Goal: Task Accomplishment & Management: Manage account settings

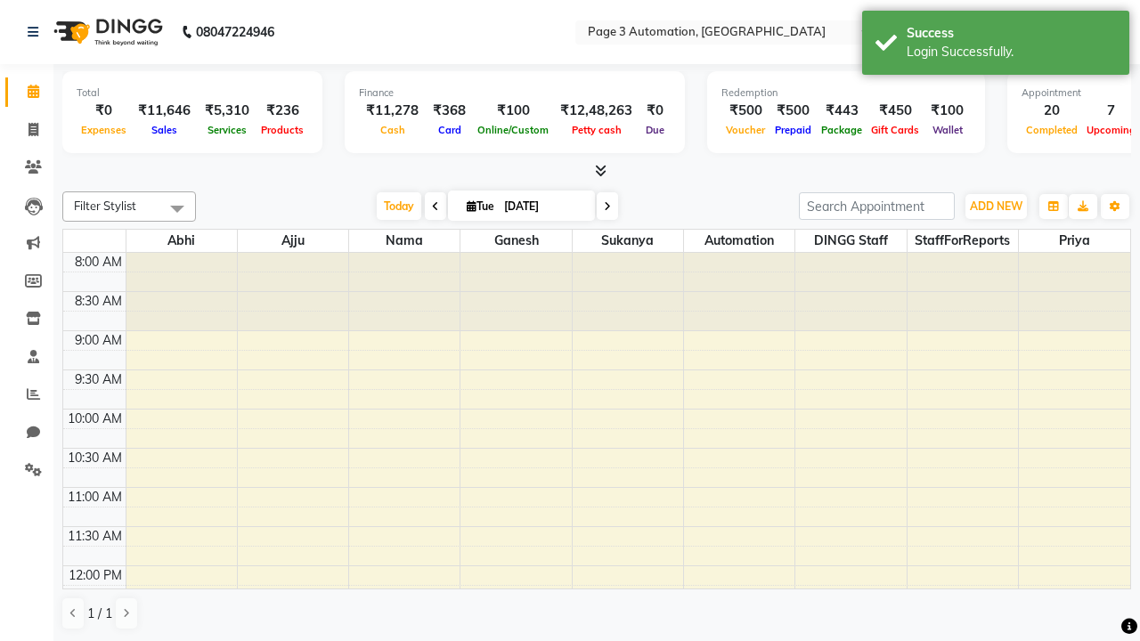
select select "en"
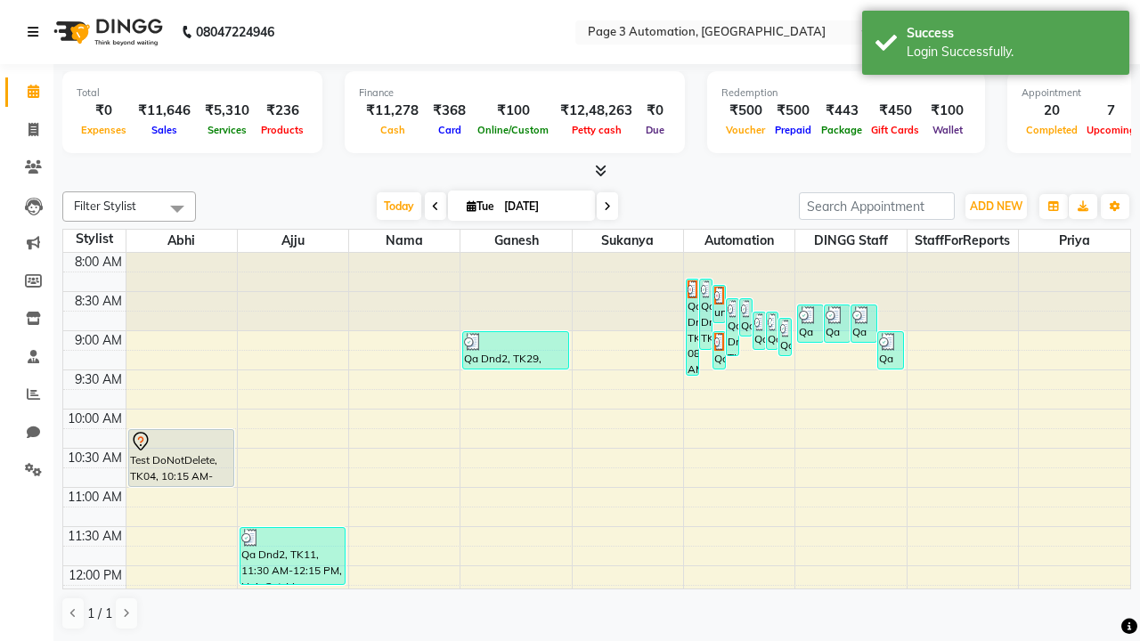
click at [37, 32] on icon at bounding box center [33, 32] width 11 height 12
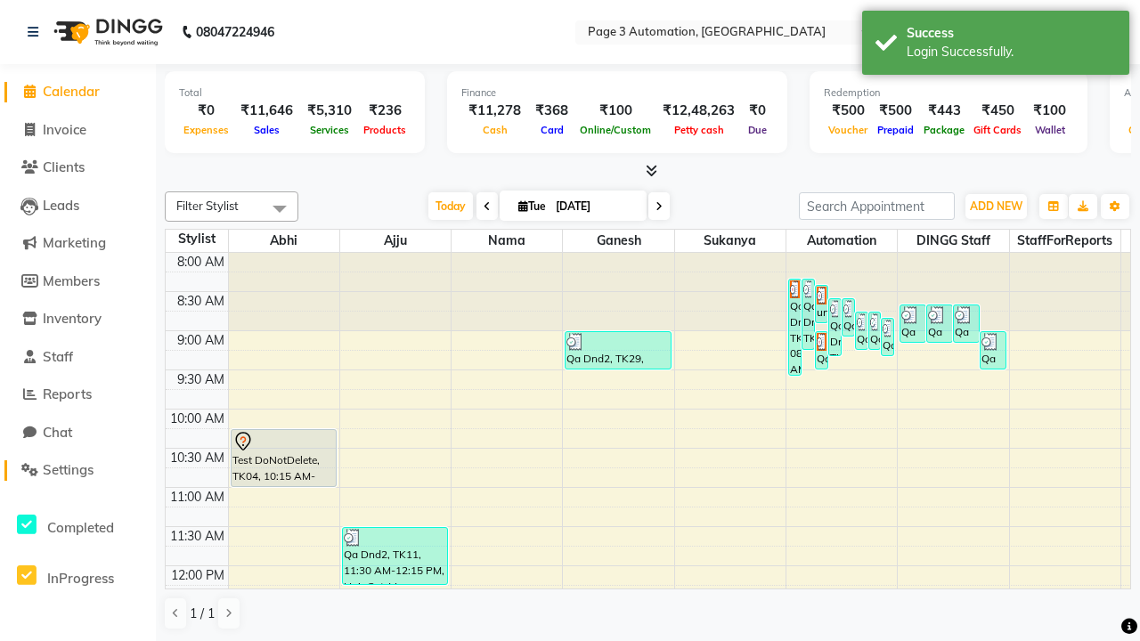
click at [77, 470] on span "Settings" at bounding box center [68, 469] width 51 height 17
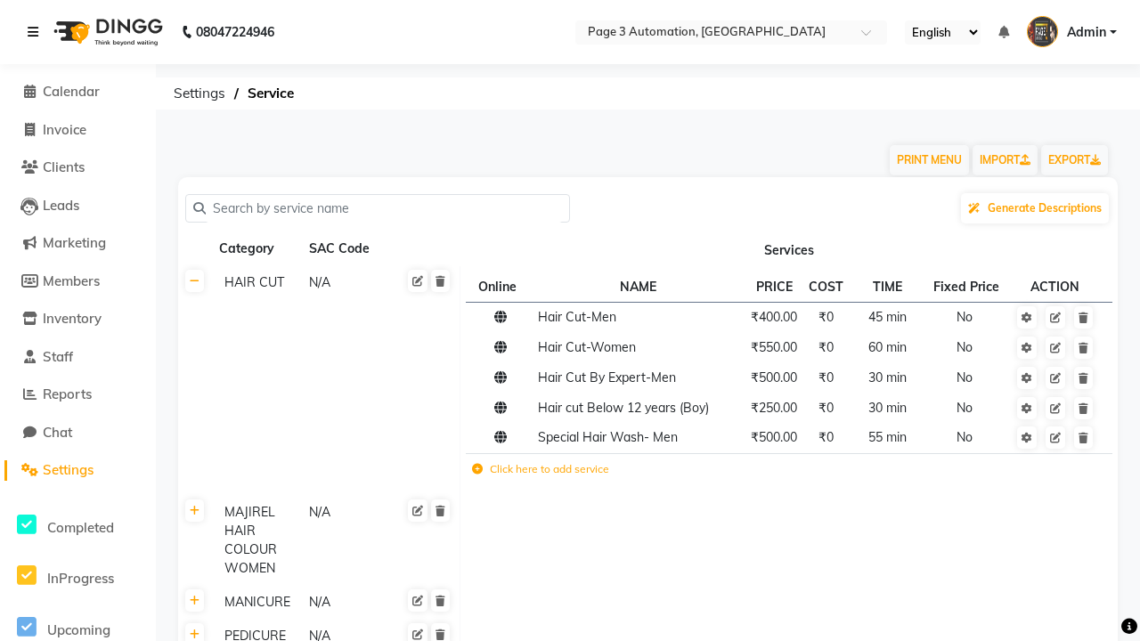
click at [37, 32] on icon at bounding box center [33, 32] width 11 height 12
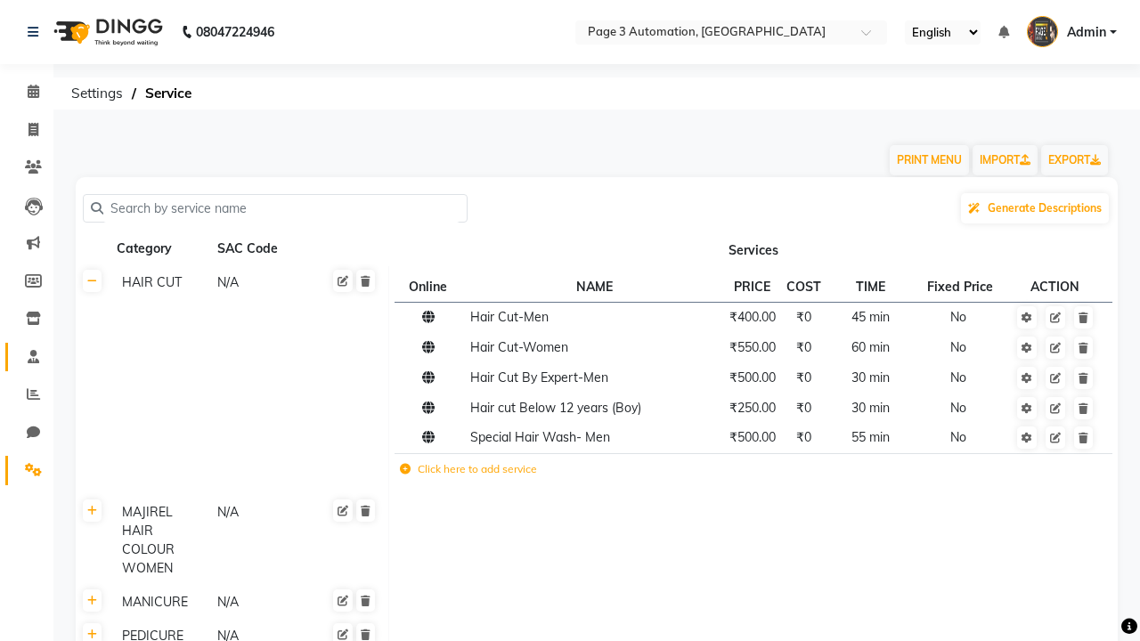
click at [27, 356] on span at bounding box center [33, 357] width 31 height 20
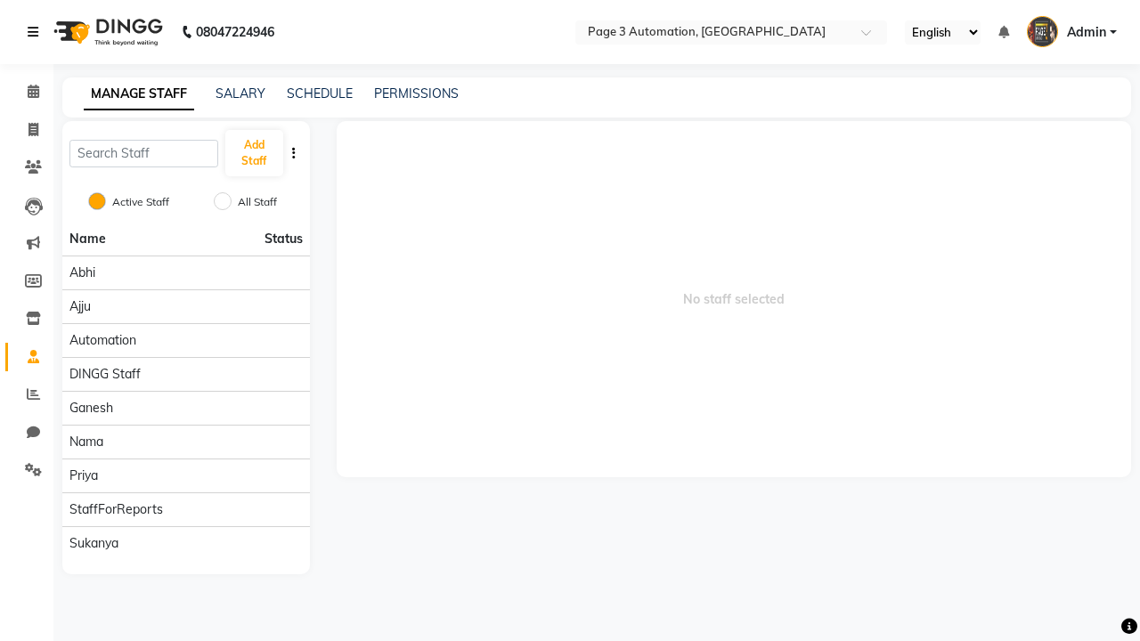
click at [37, 32] on icon at bounding box center [33, 32] width 11 height 12
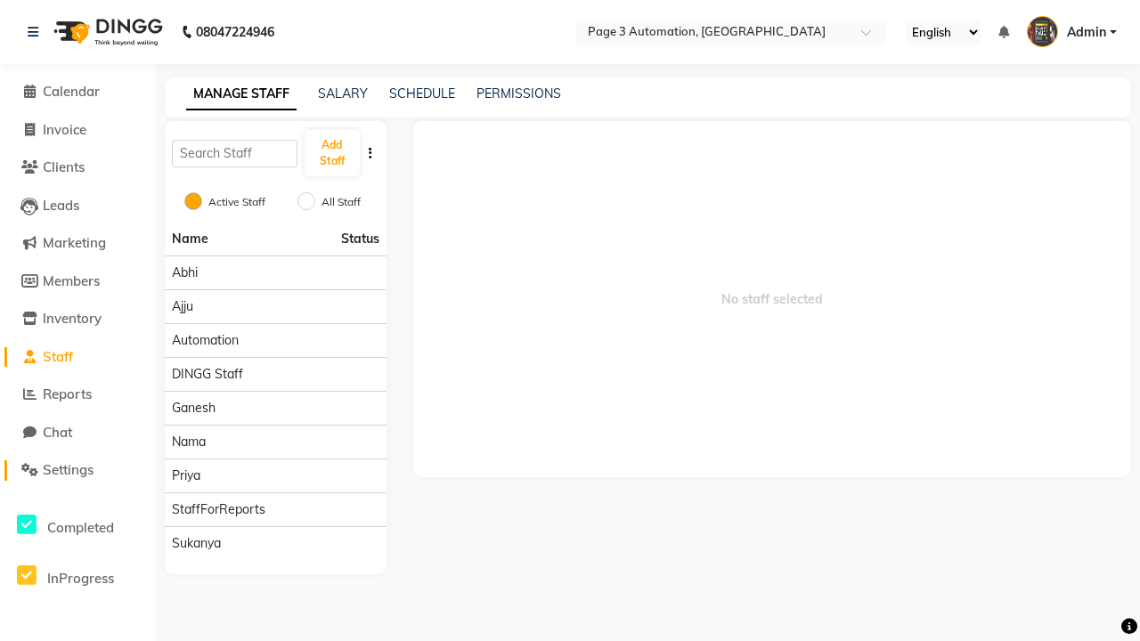
click at [77, 470] on span "Settings" at bounding box center [68, 469] width 51 height 17
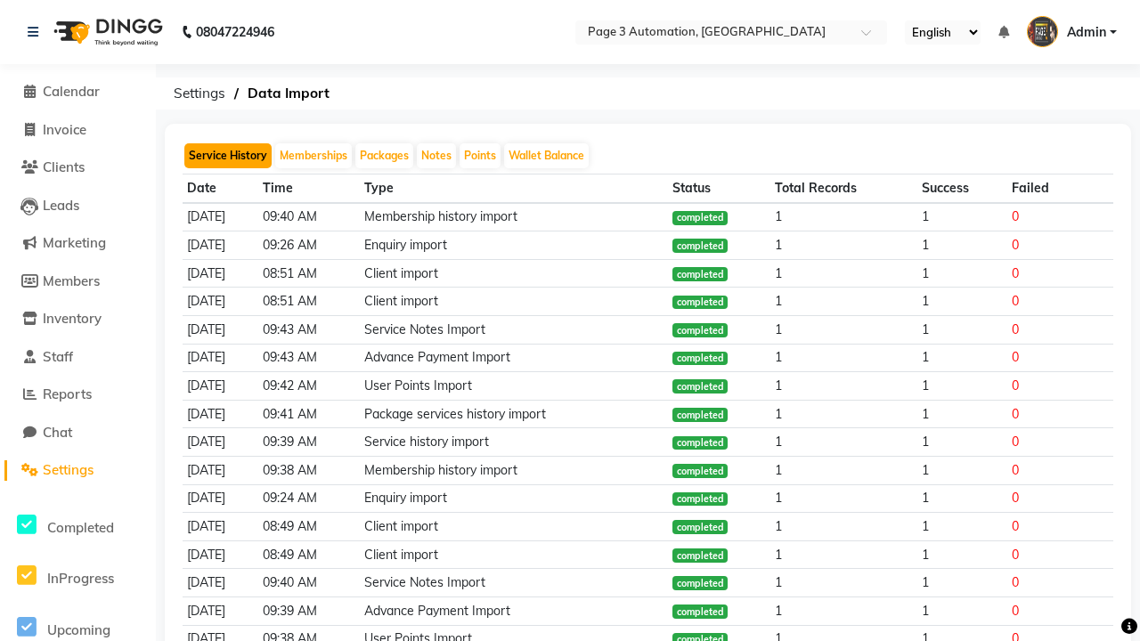
click at [228, 156] on button "Service History" at bounding box center [227, 155] width 87 height 25
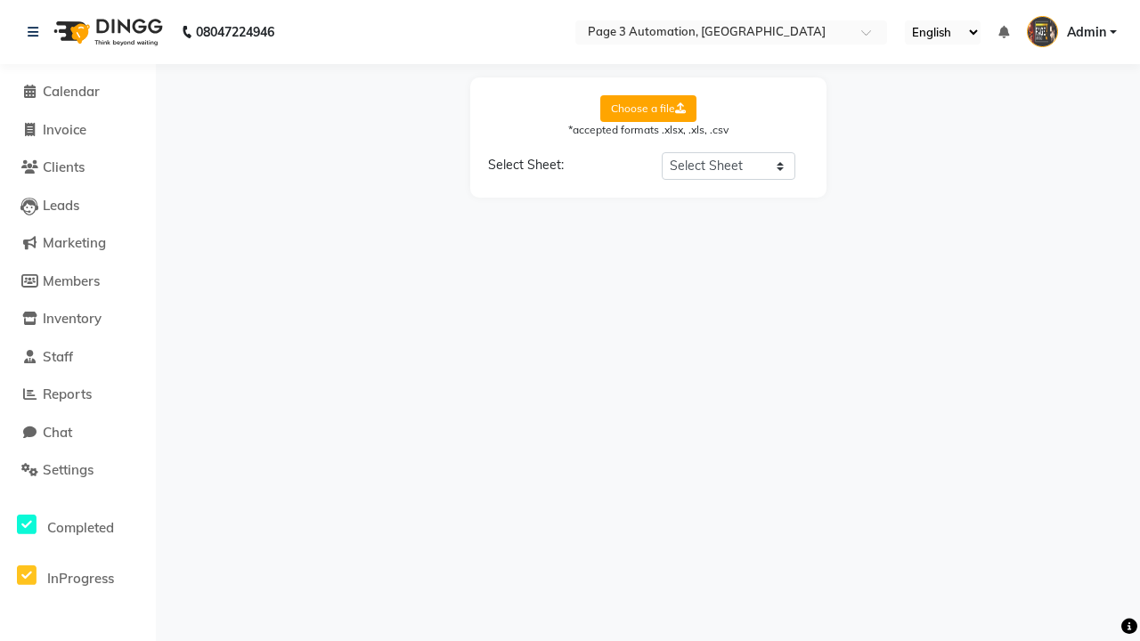
select select "Sheet1"
select select "Client Name"
select select "Client Mobile"
select select "Stylist Name"
select select "Service Name"
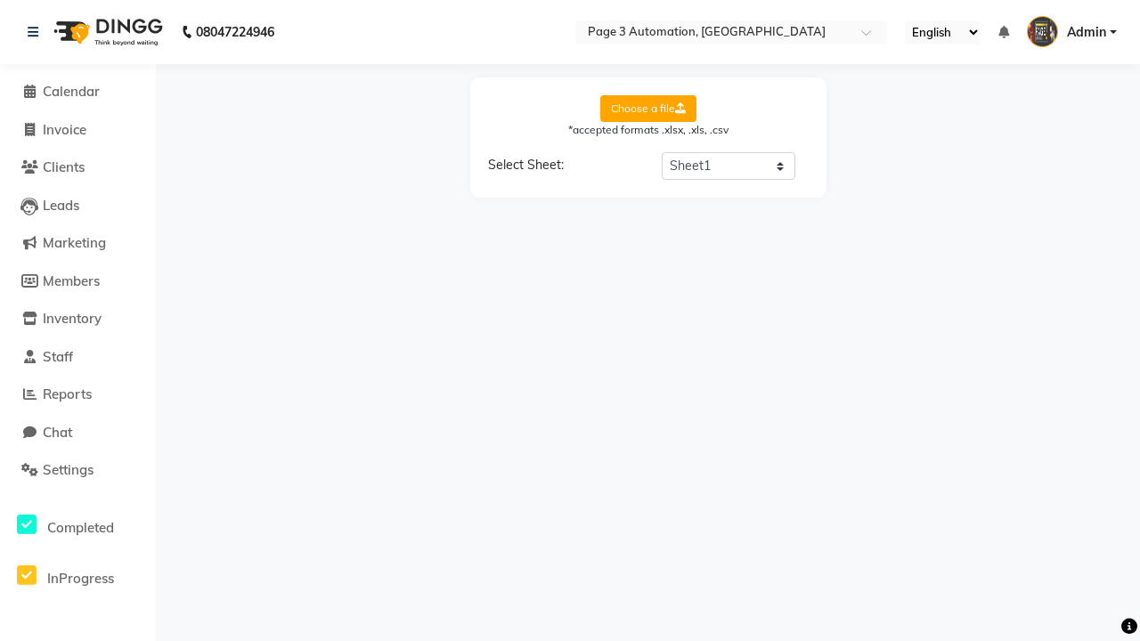
select select "Amount"
select select "Date"
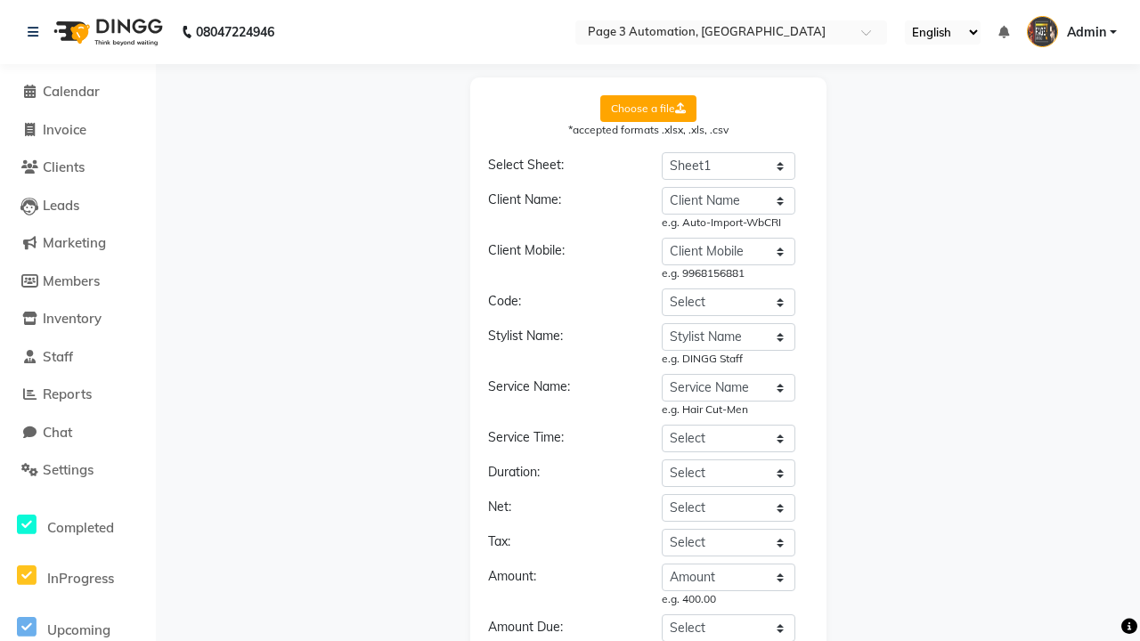
select select "DD/MM/YYYY"
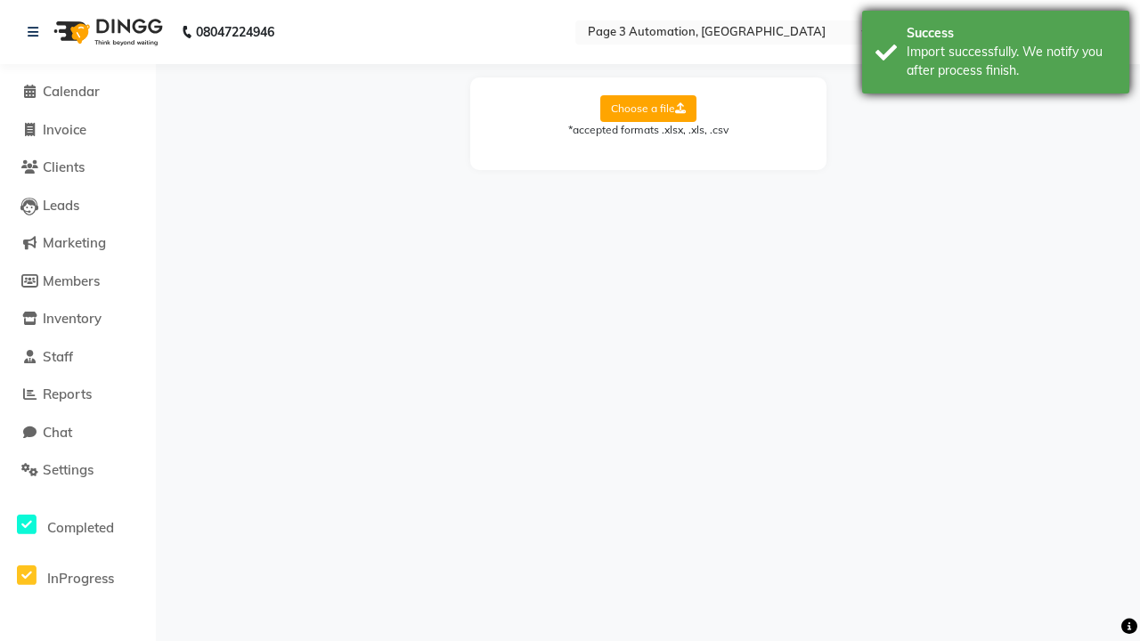
click at [995, 54] on div "Import successfully. We notify you after process finish." at bounding box center [1010, 61] width 209 height 37
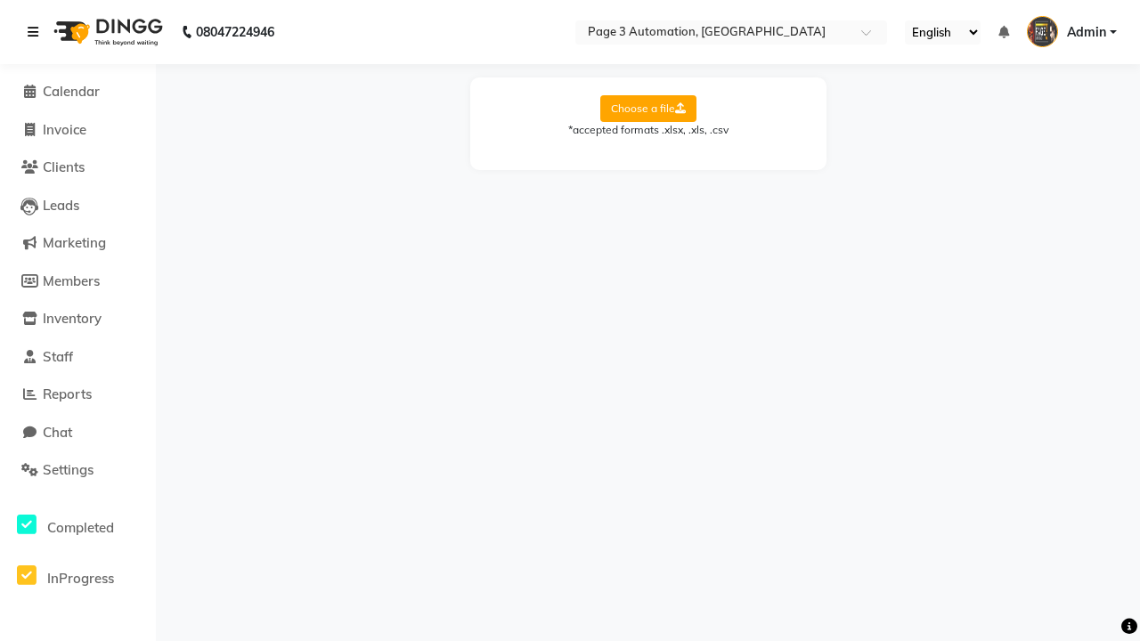
click at [37, 32] on icon at bounding box center [33, 32] width 11 height 12
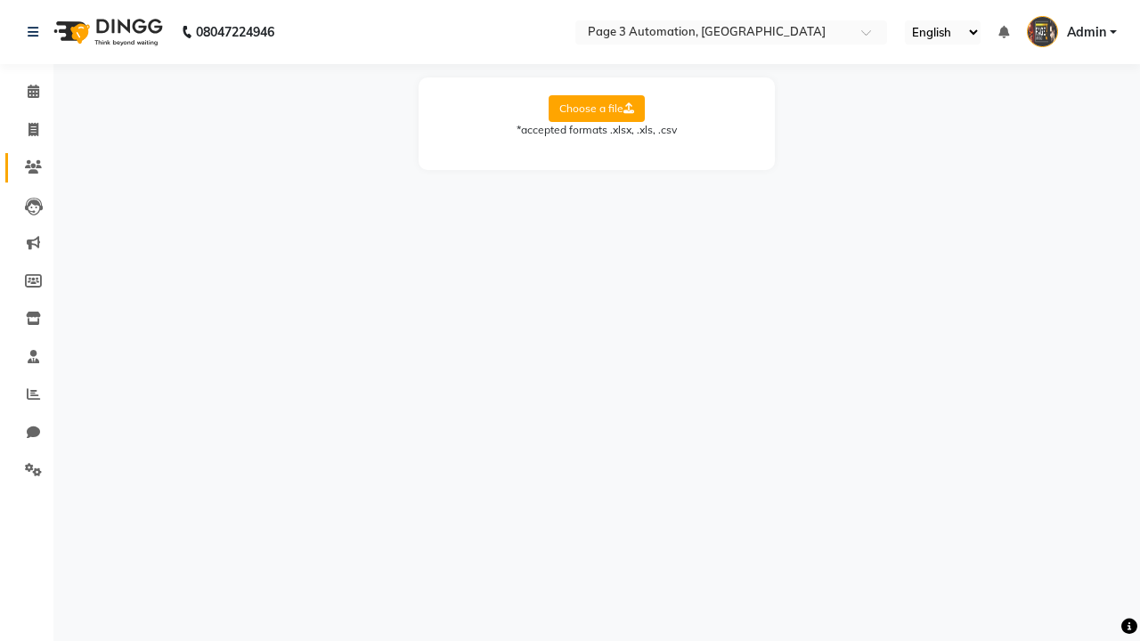
click at [27, 167] on icon at bounding box center [33, 166] width 17 height 13
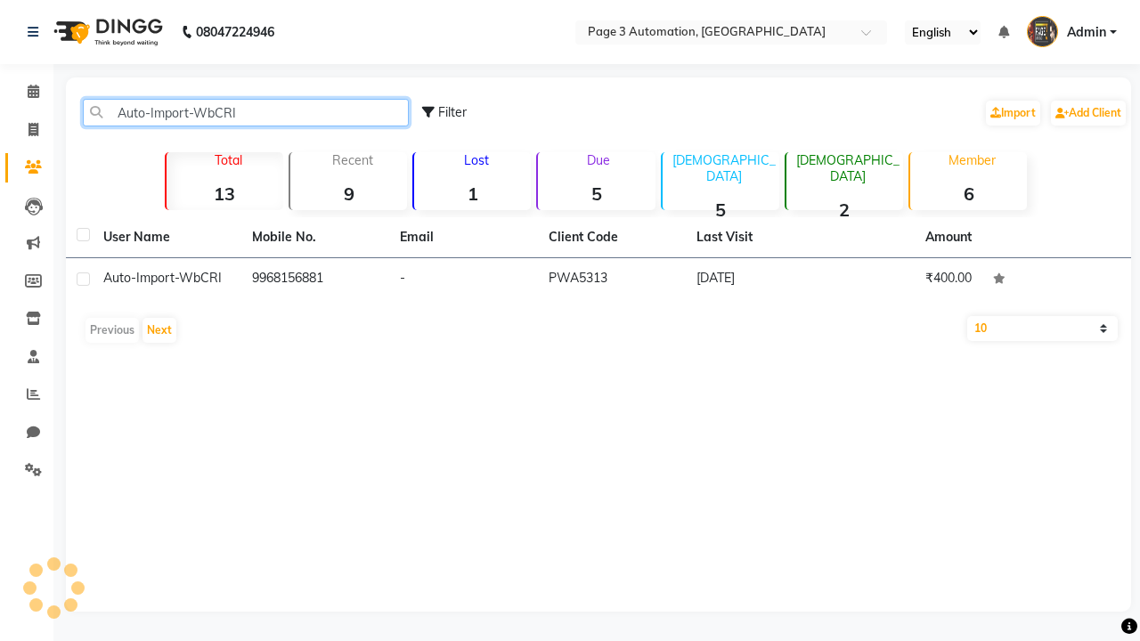
type input "Auto-Import-WbCRI"
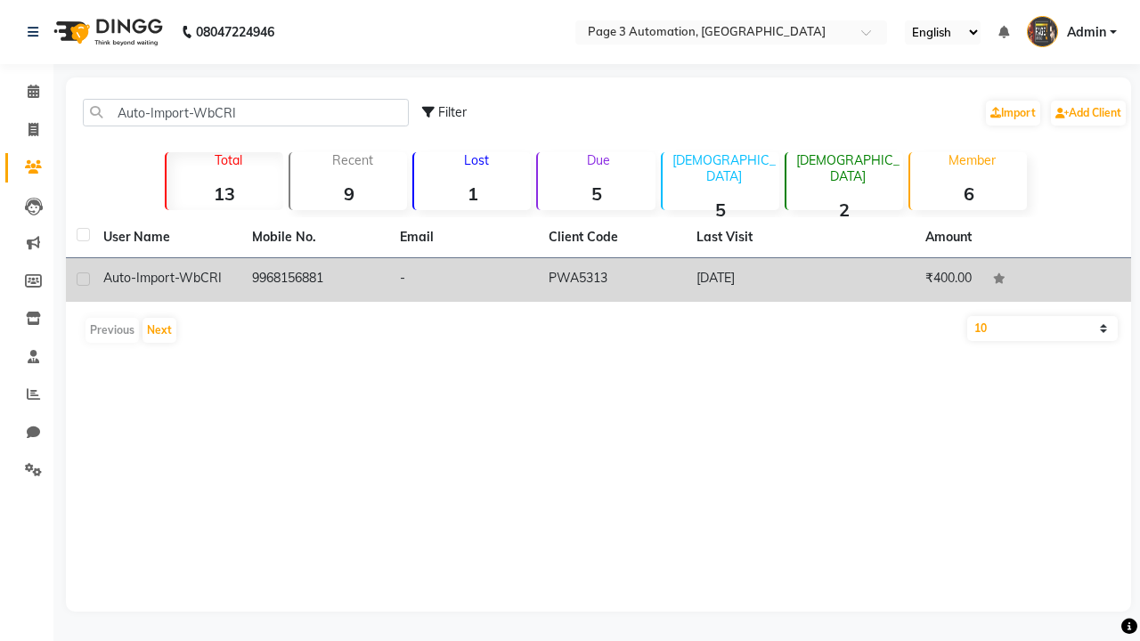
click at [598, 280] on td "PWA5313" at bounding box center [612, 280] width 149 height 44
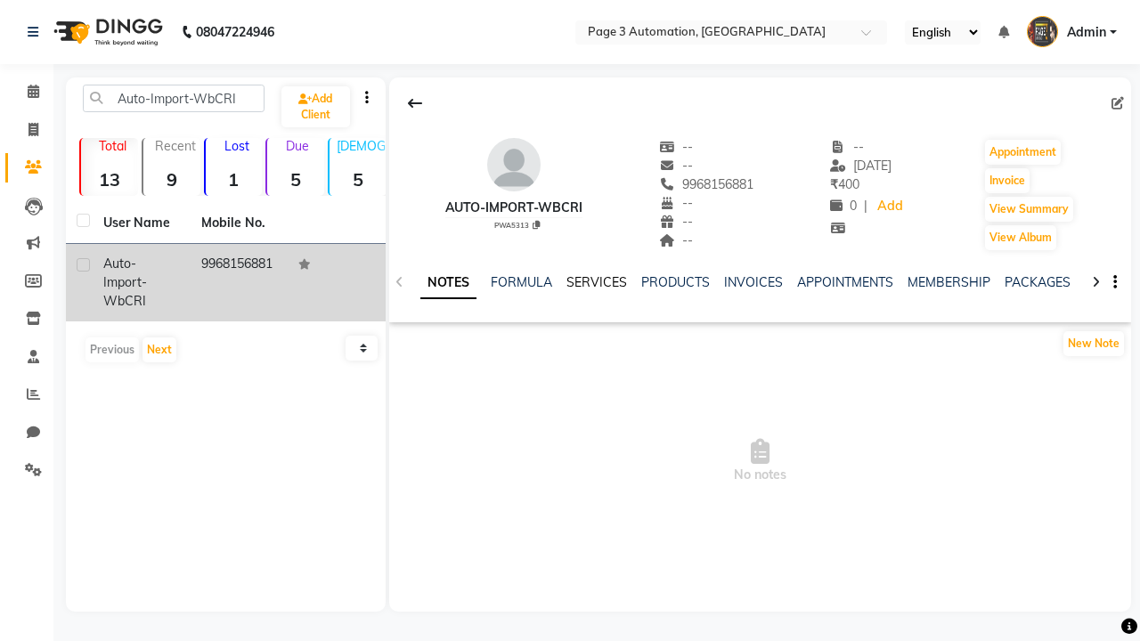
click at [596, 282] on link "SERVICES" at bounding box center [596, 282] width 61 height 16
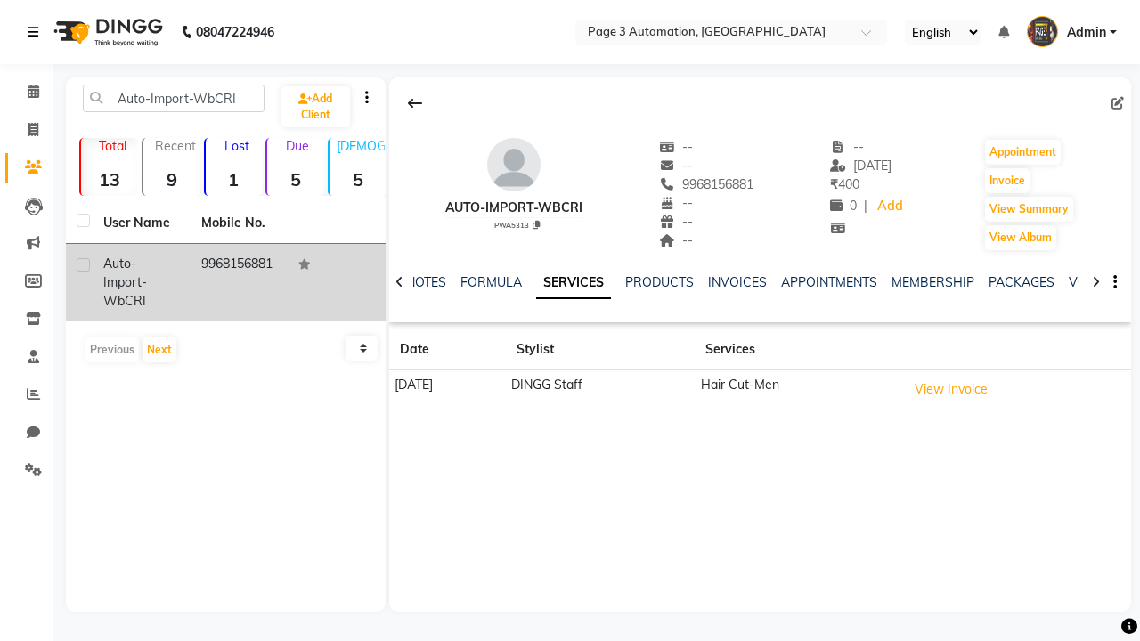
click at [37, 32] on icon at bounding box center [33, 32] width 11 height 12
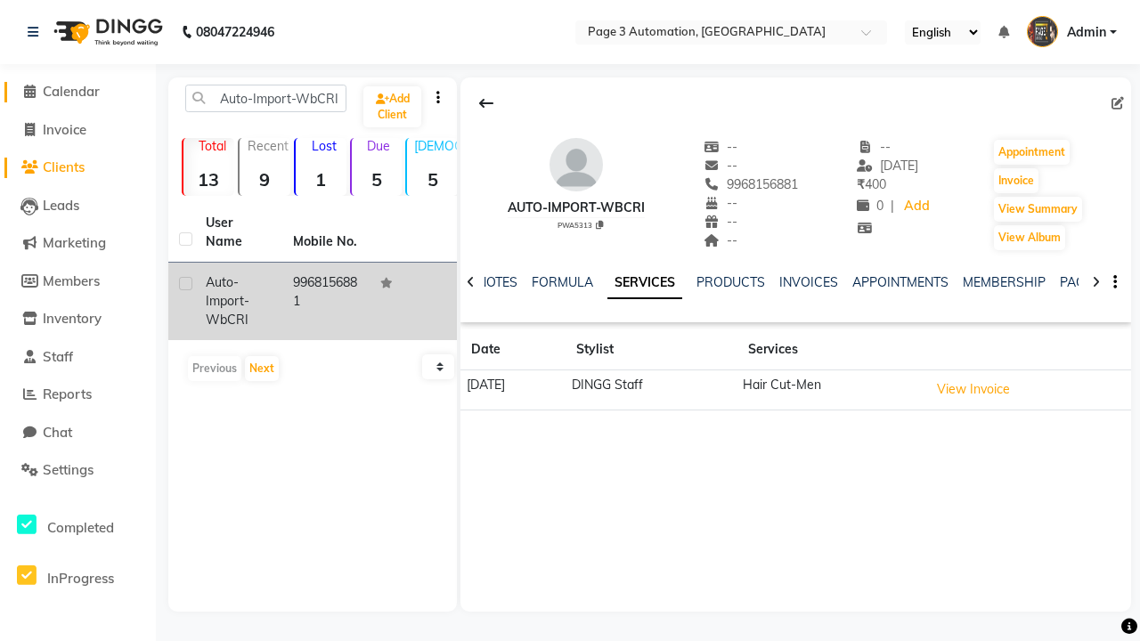
click at [77, 92] on span "Calendar" at bounding box center [71, 91] width 57 height 17
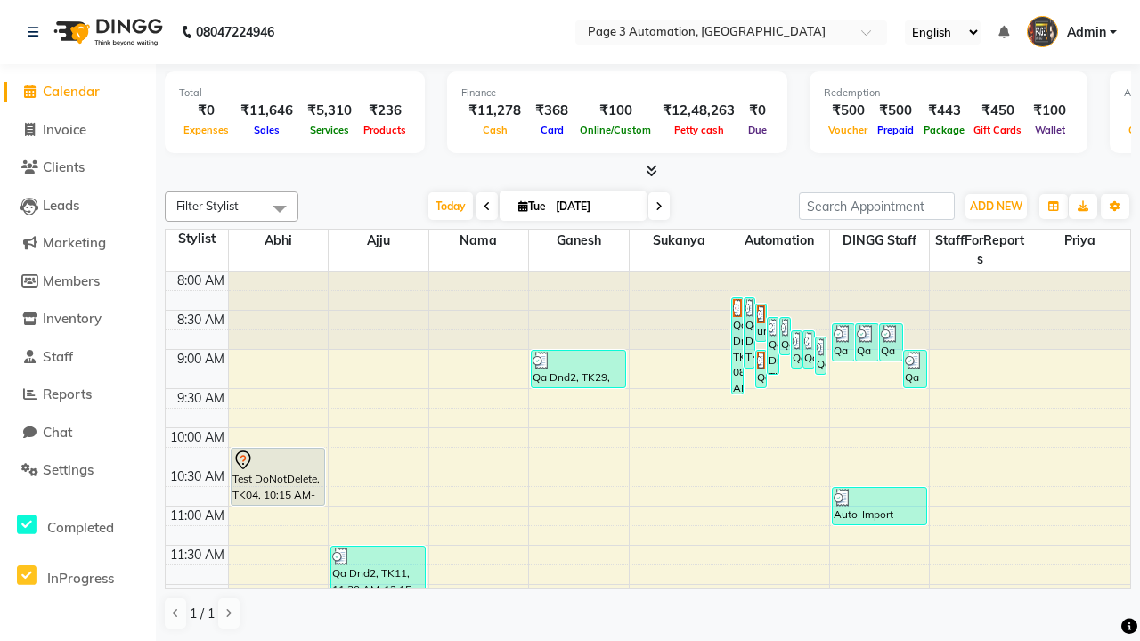
click at [280, 208] on span at bounding box center [280, 208] width 36 height 34
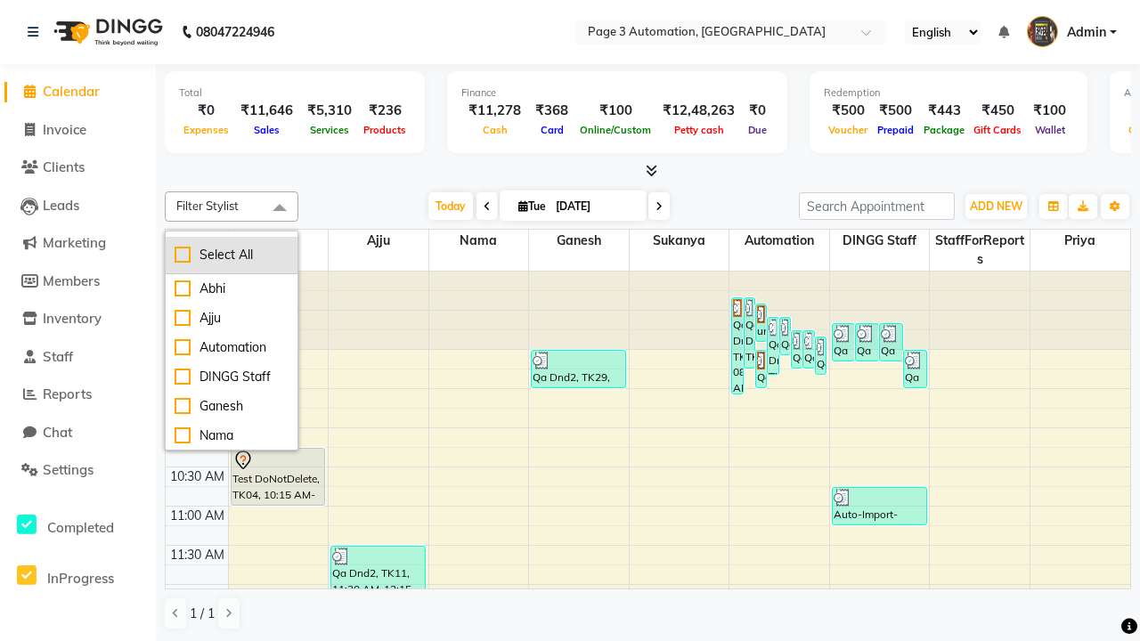
click at [231, 255] on div "Select All" at bounding box center [232, 255] width 114 height 19
checkbox input "true"
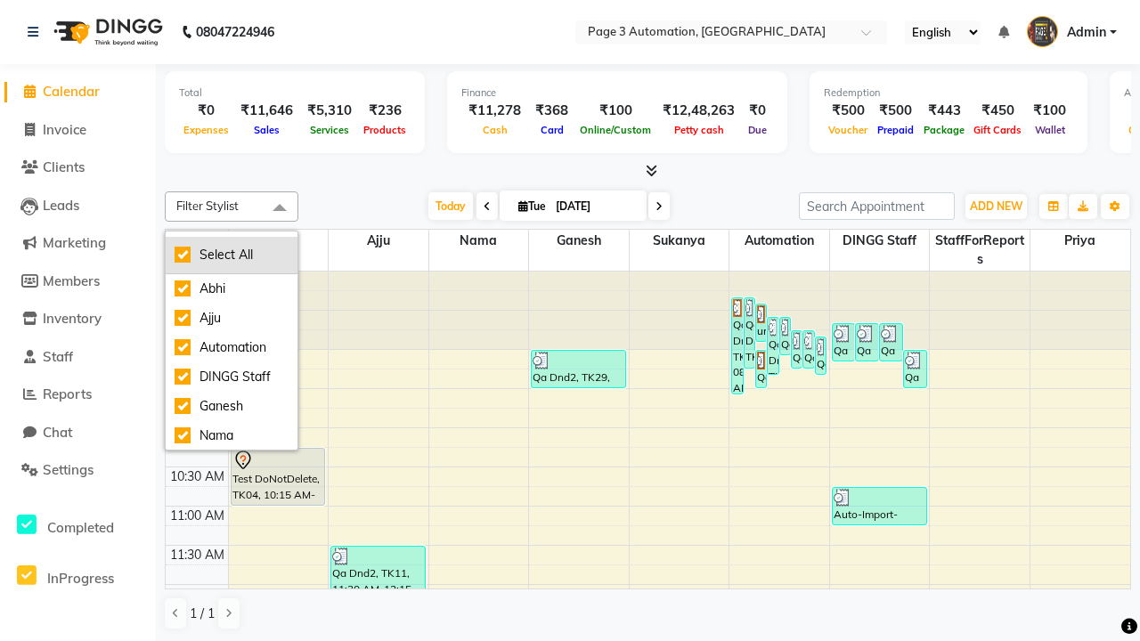
checkbox input "true"
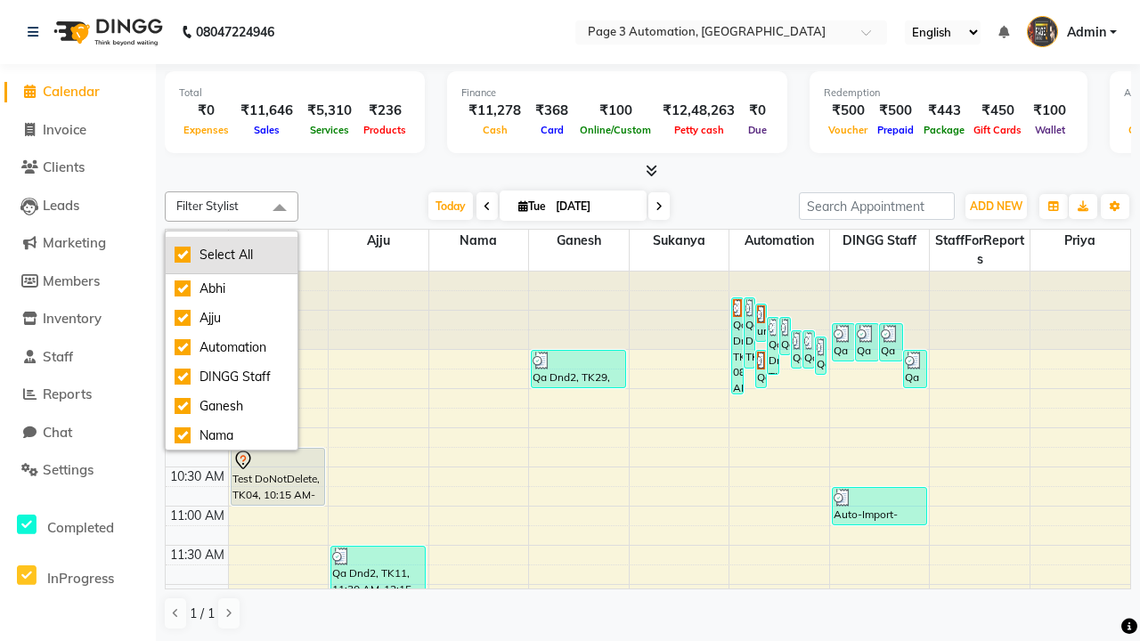
checkbox input "true"
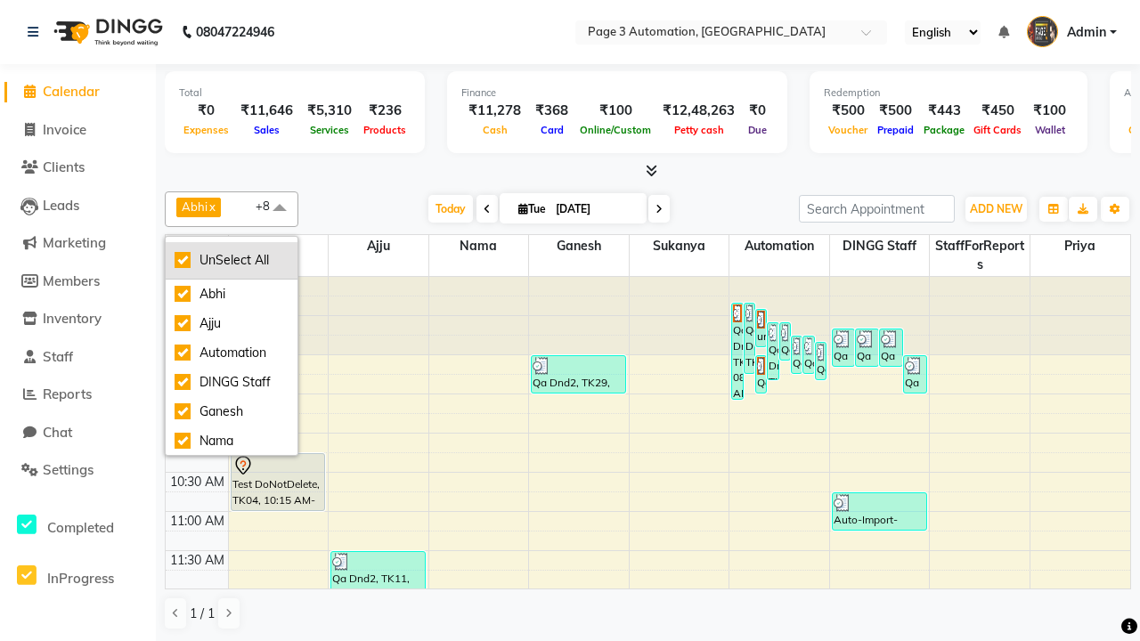
click at [231, 260] on div "UnSelect All" at bounding box center [232, 260] width 114 height 19
checkbox input "false"
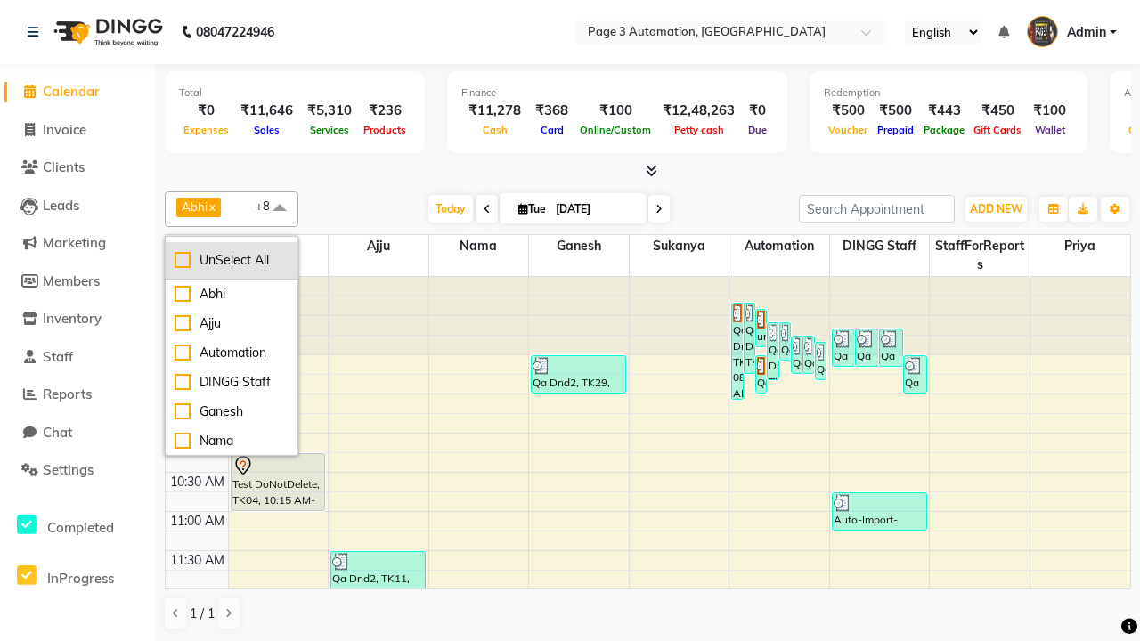
checkbox input "false"
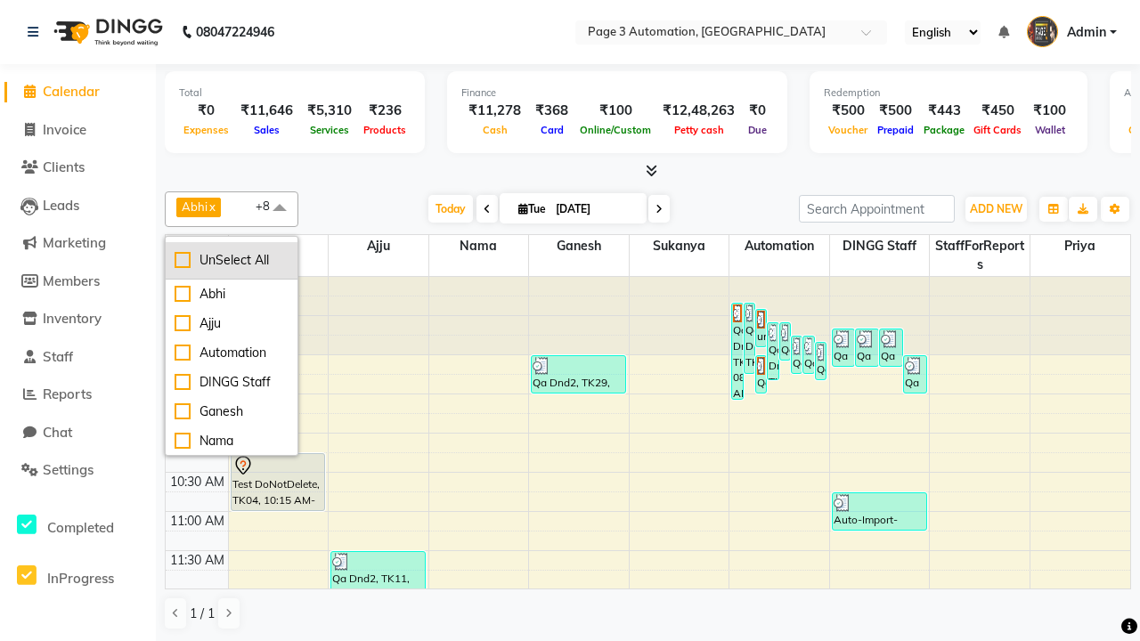
checkbox input "false"
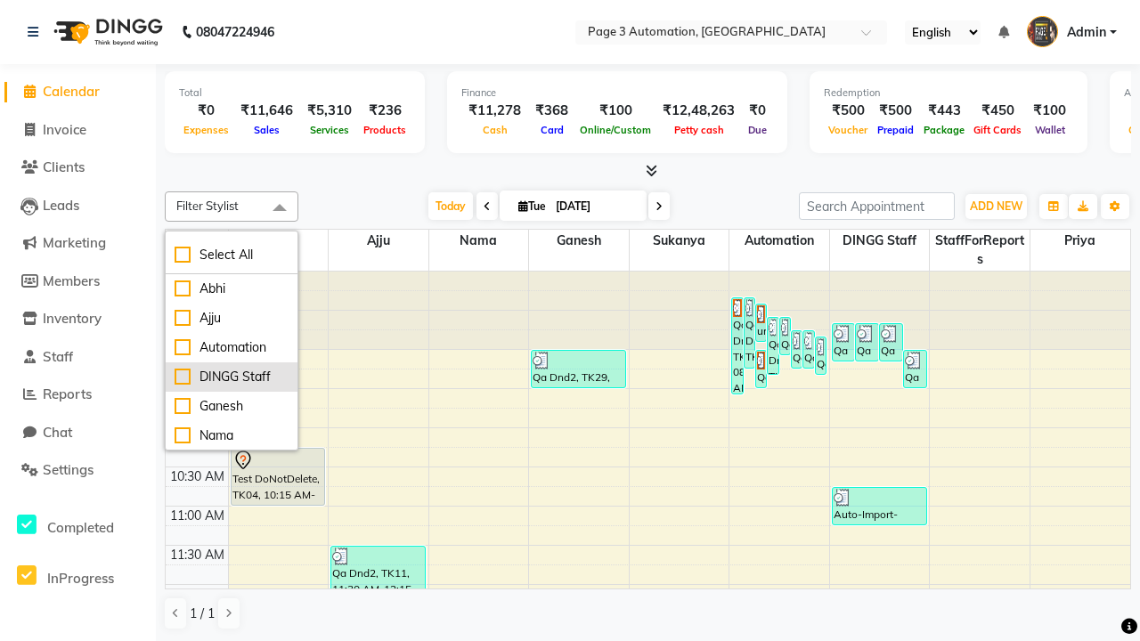
click at [231, 377] on div "DINGG Staff" at bounding box center [232, 377] width 114 height 19
checkbox input "true"
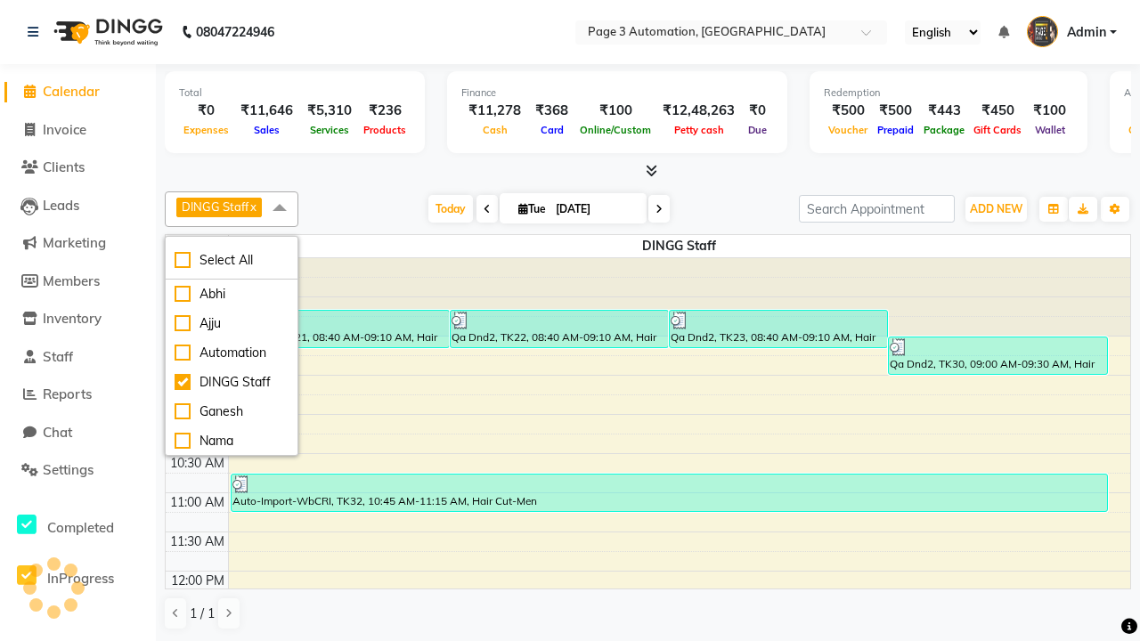
click at [280, 208] on span at bounding box center [280, 208] width 36 height 34
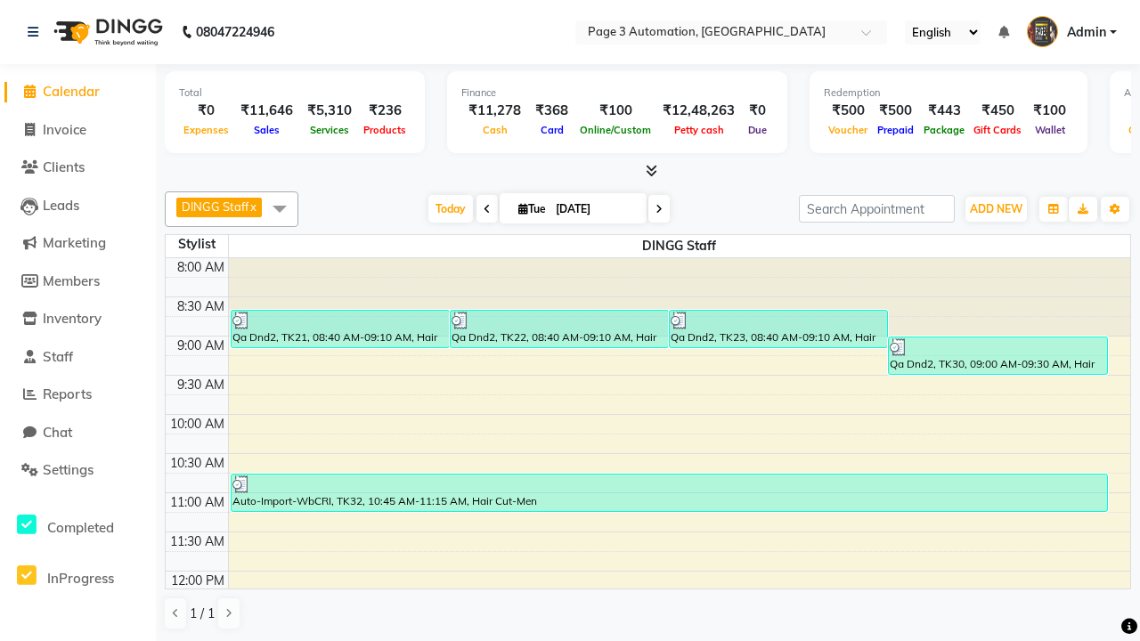
click at [669, 492] on div "Auto-Import-WbCRI, TK32, 10:45 AM-11:15 AM, Hair Cut-Men" at bounding box center [668, 493] width 875 height 37
select select "3"
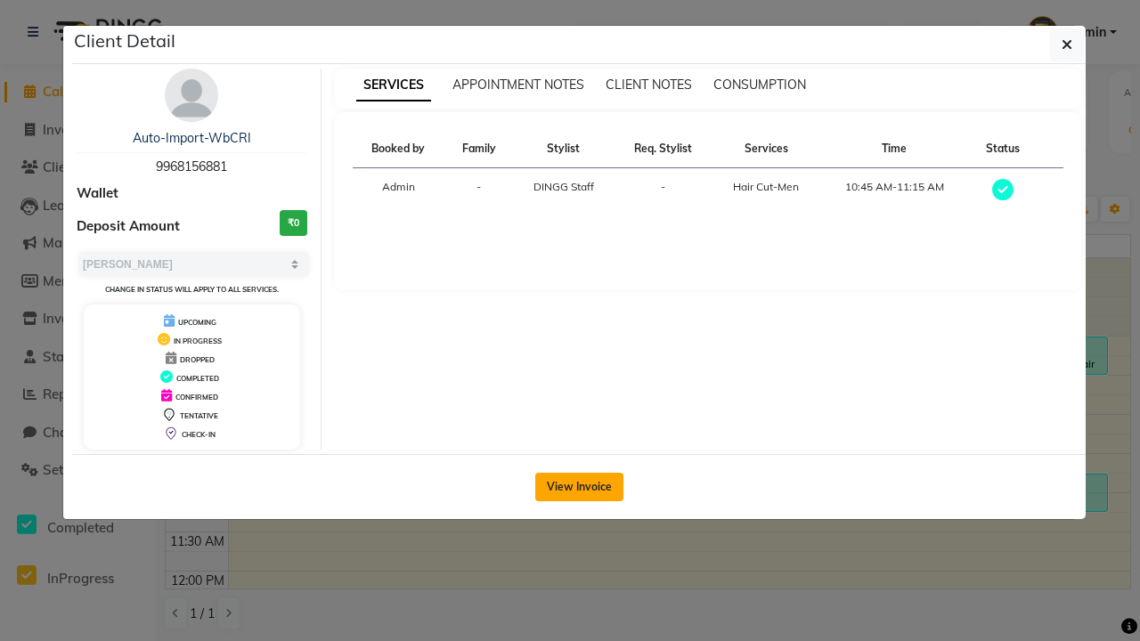
click at [579, 486] on button "View Invoice" at bounding box center [579, 487] width 88 height 28
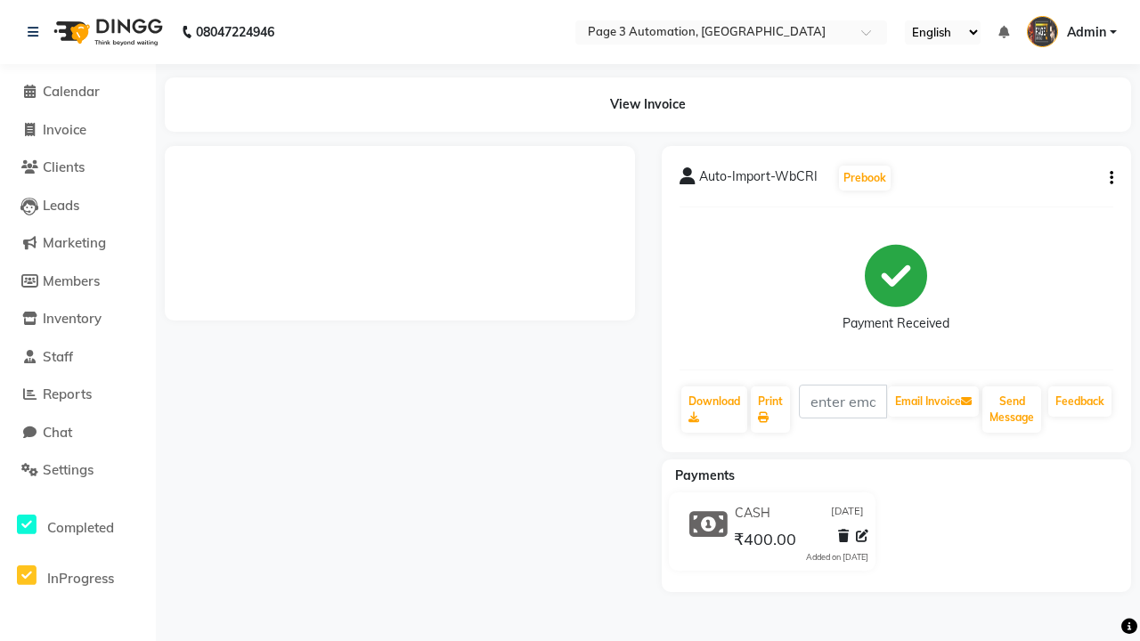
click at [1108, 178] on button "button" at bounding box center [1107, 178] width 11 height 19
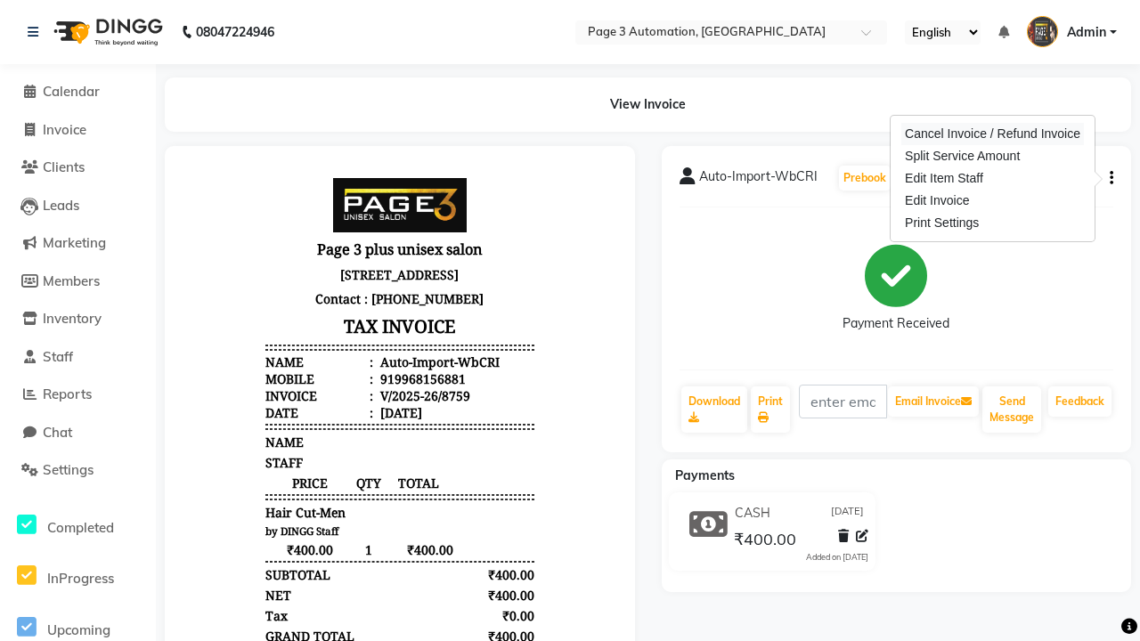
click at [992, 134] on div "Cancel Invoice / Refund Invoice" at bounding box center [992, 134] width 183 height 22
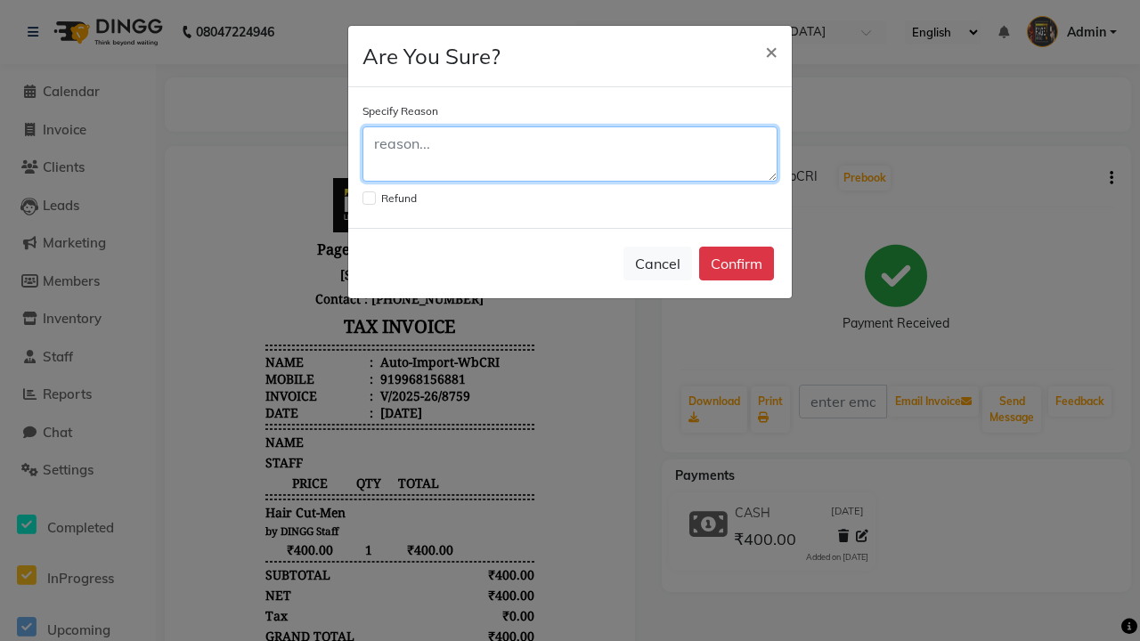
click at [570, 154] on textarea at bounding box center [569, 153] width 415 height 55
type textarea "Testing"
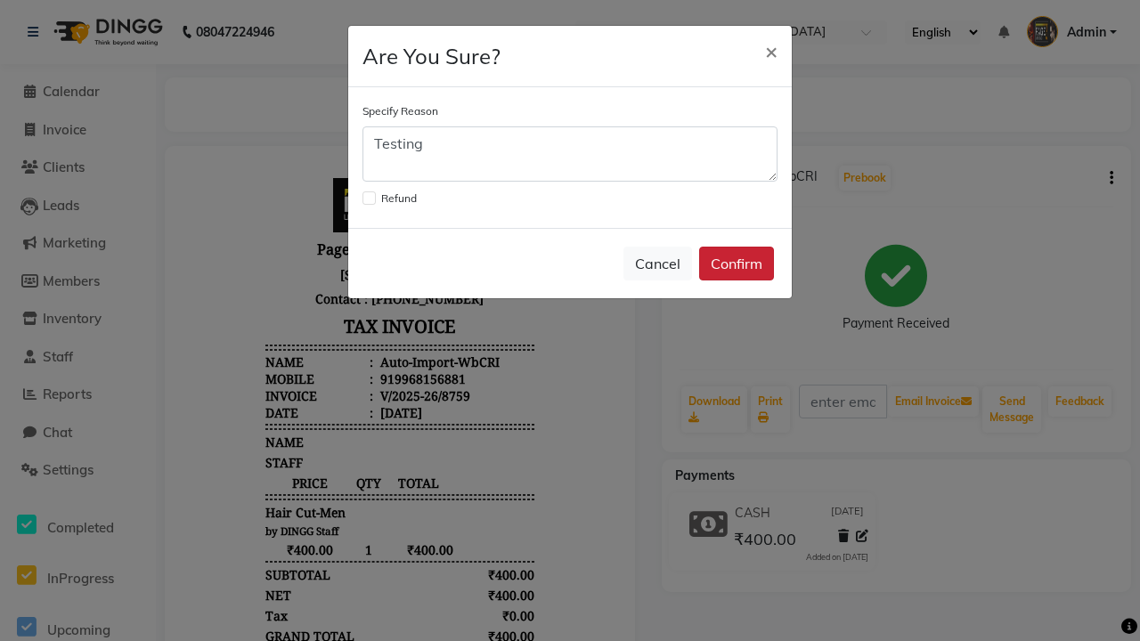
click at [736, 264] on button "Confirm" at bounding box center [736, 264] width 75 height 34
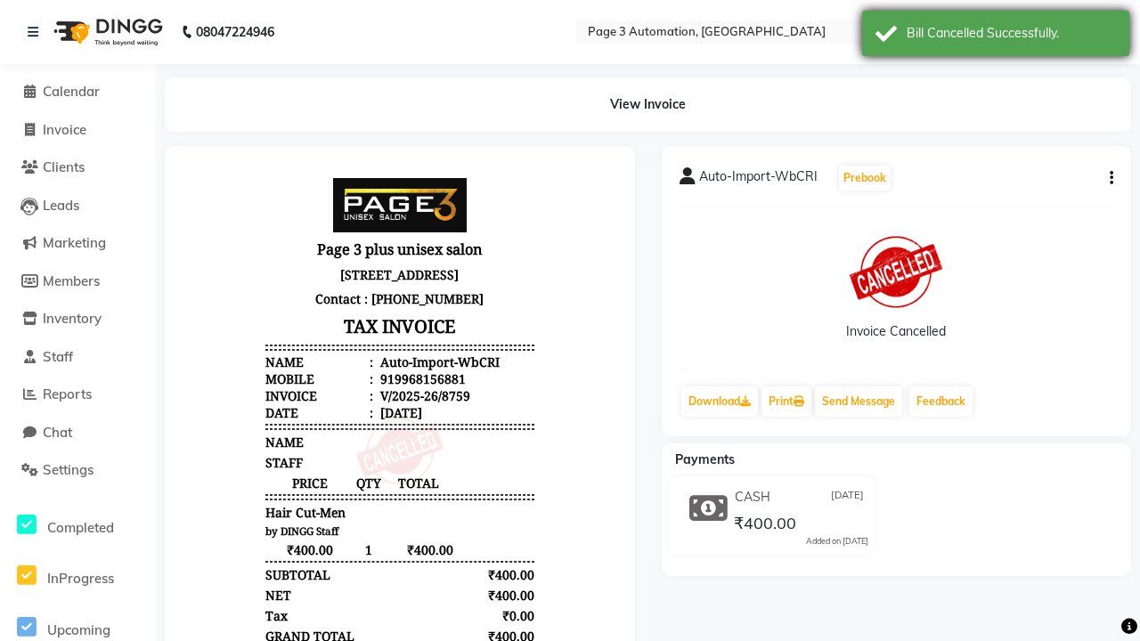
click at [995, 36] on div "Bill Cancelled Successfully." at bounding box center [1010, 33] width 209 height 19
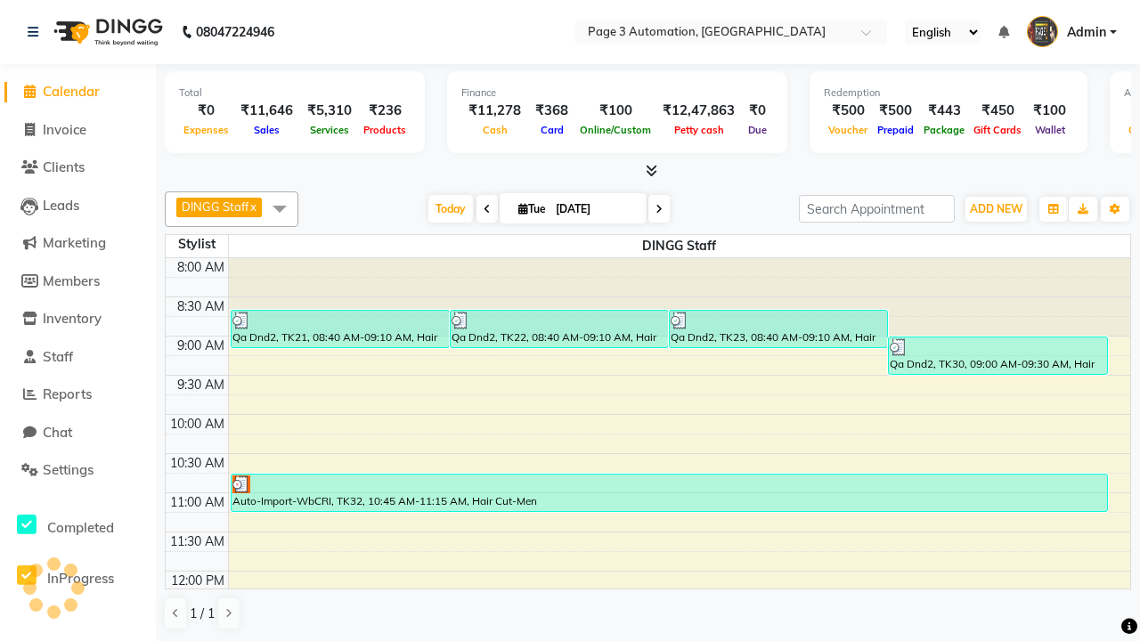
click at [280, 208] on span at bounding box center [280, 208] width 36 height 34
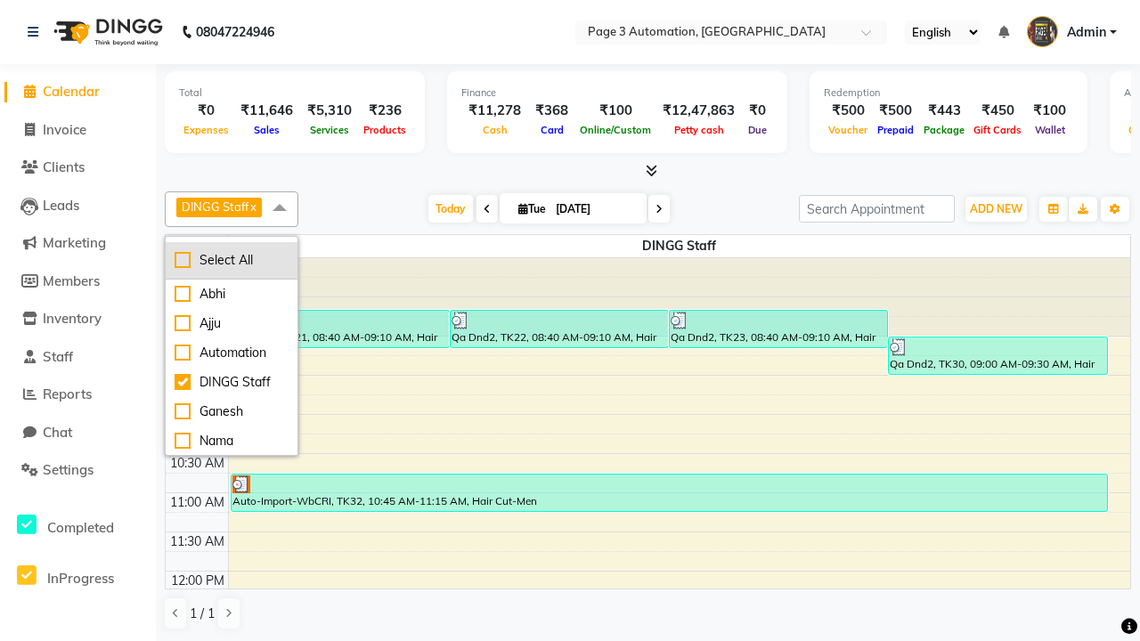
click at [231, 260] on div "Select All" at bounding box center [232, 260] width 114 height 19
checkbox input "true"
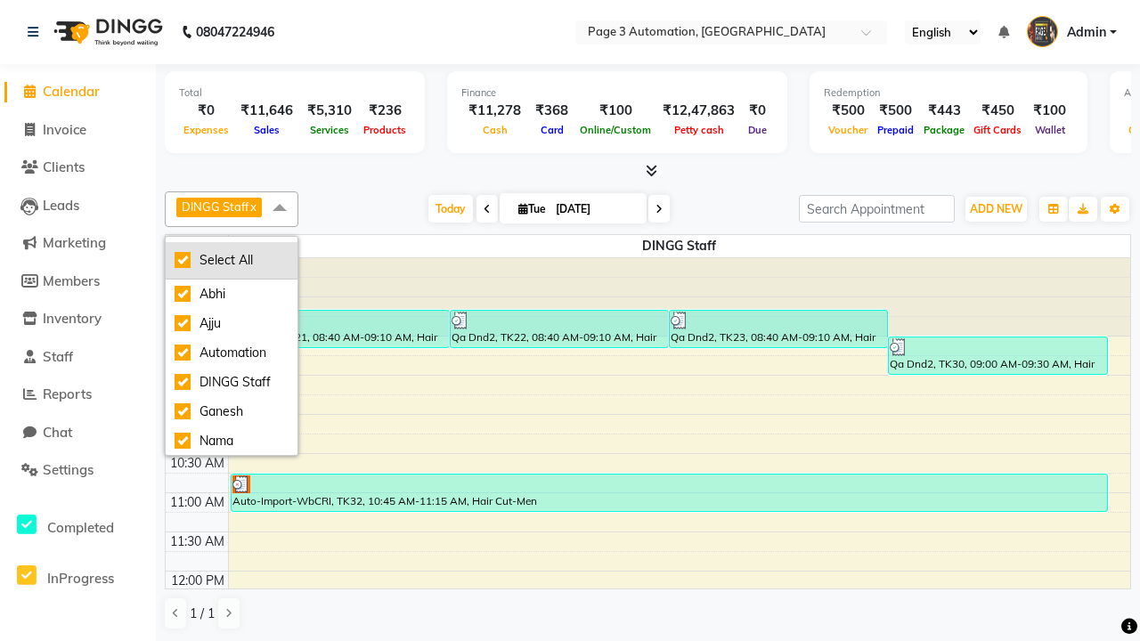
checkbox input "true"
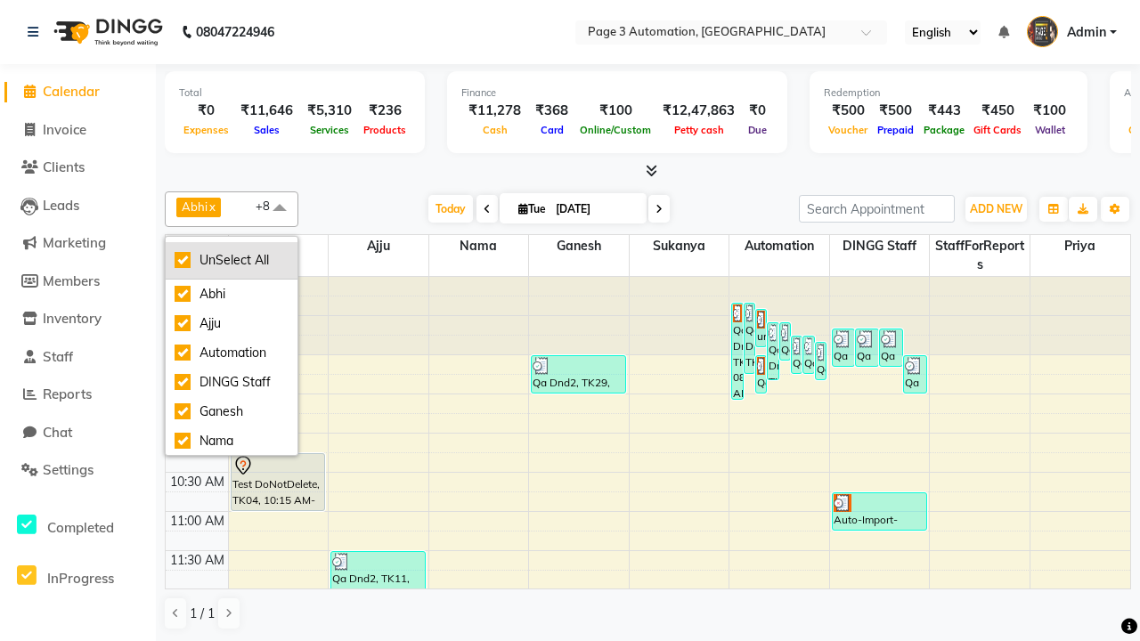
click at [231, 260] on div "UnSelect All" at bounding box center [232, 260] width 114 height 19
checkbox input "false"
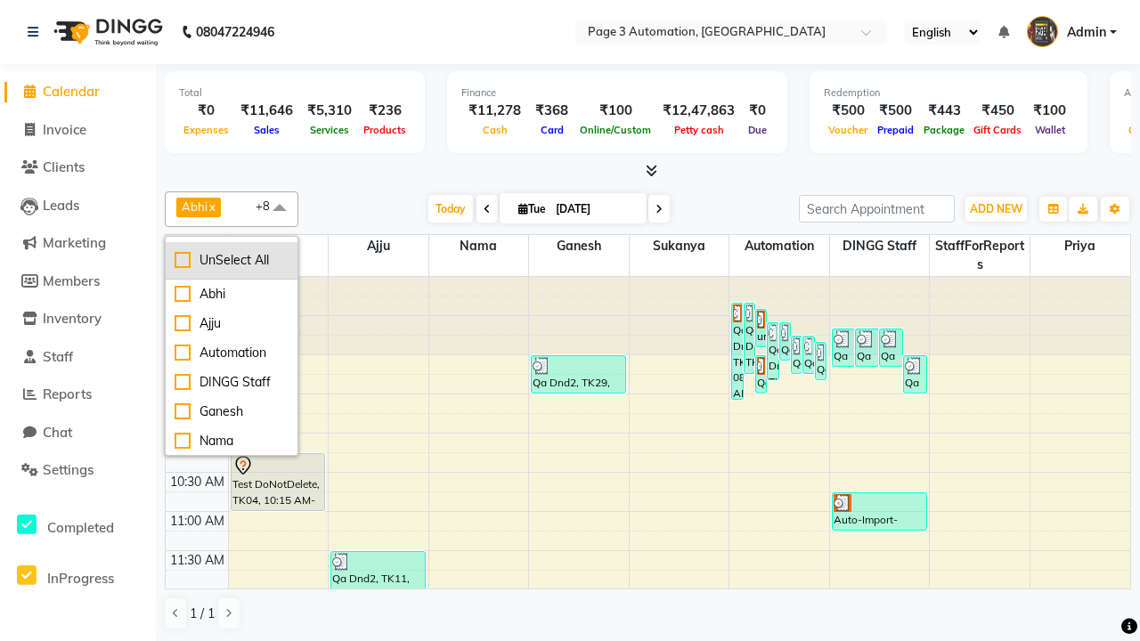
checkbox input "false"
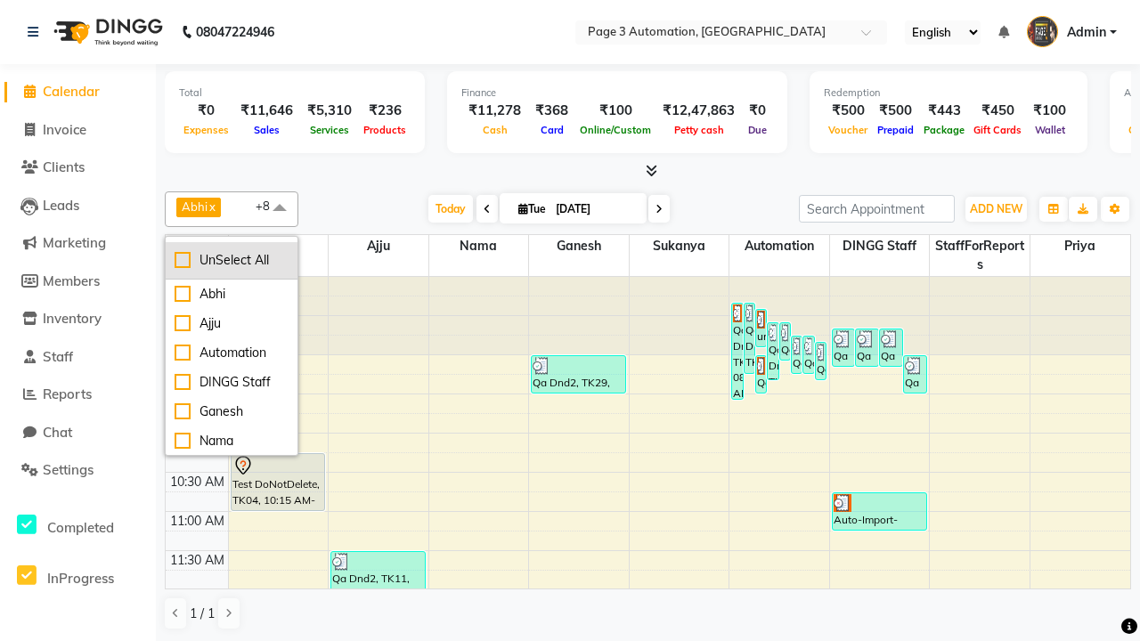
checkbox input "false"
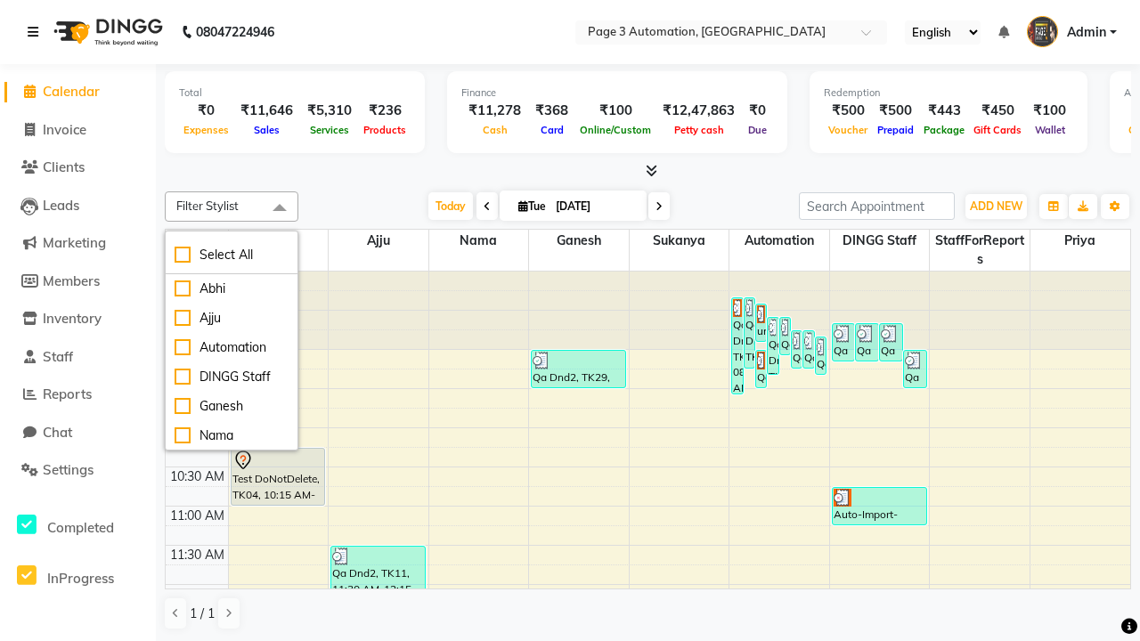
click at [280, 208] on span at bounding box center [280, 208] width 36 height 34
click at [37, 32] on icon at bounding box center [33, 32] width 11 height 12
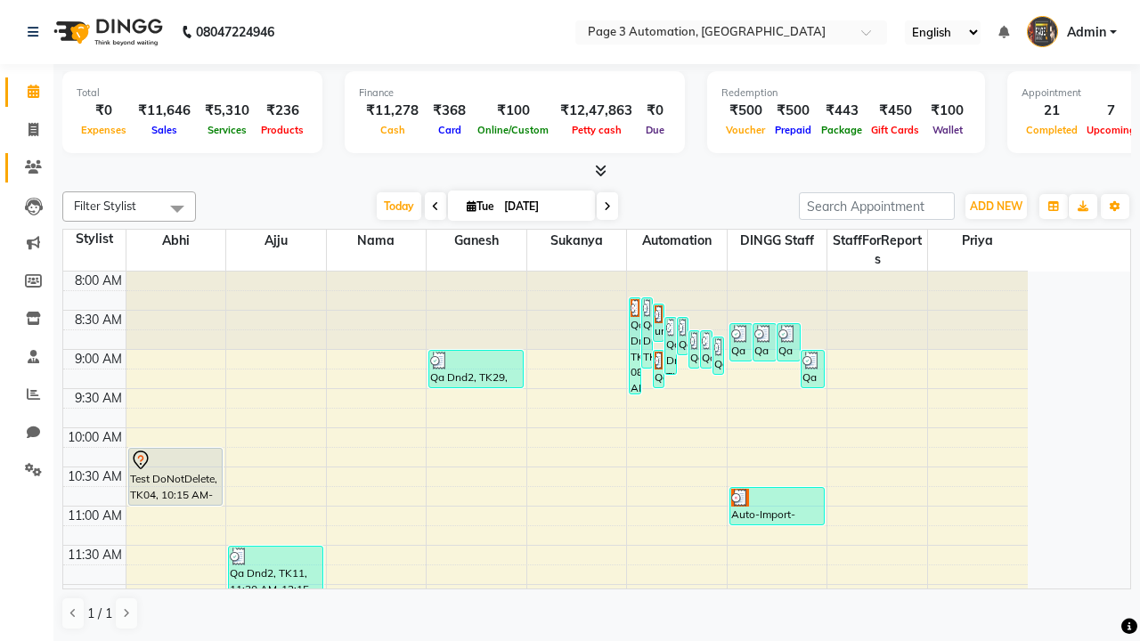
click at [27, 167] on icon at bounding box center [33, 166] width 17 height 13
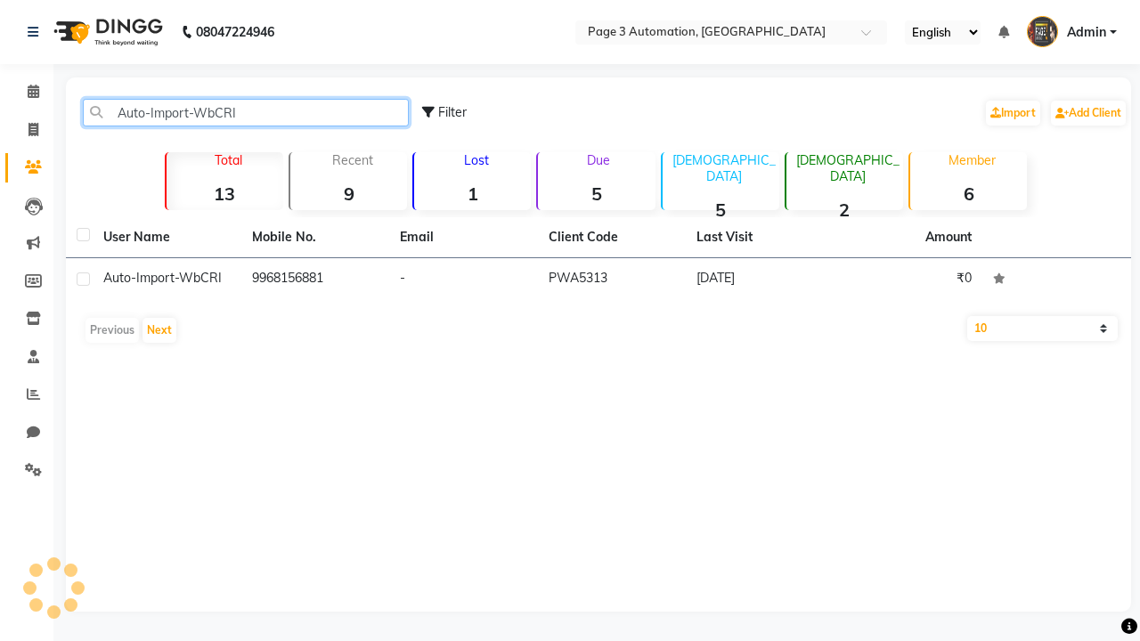
type input "Auto-Import-WbCRI"
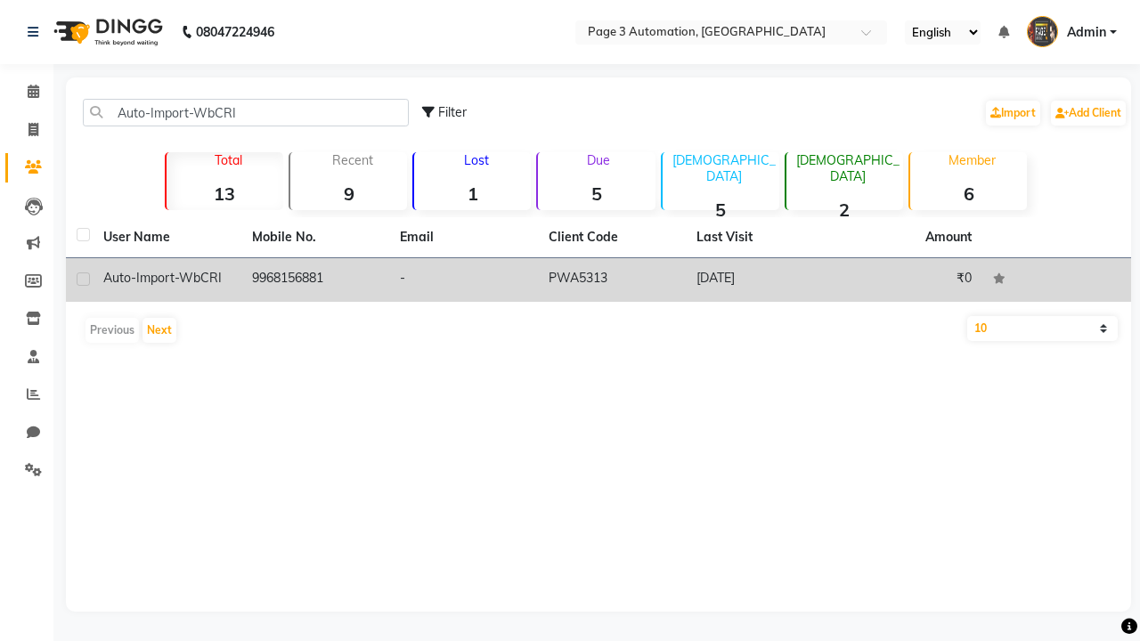
click at [598, 280] on td "PWA5313" at bounding box center [612, 280] width 149 height 44
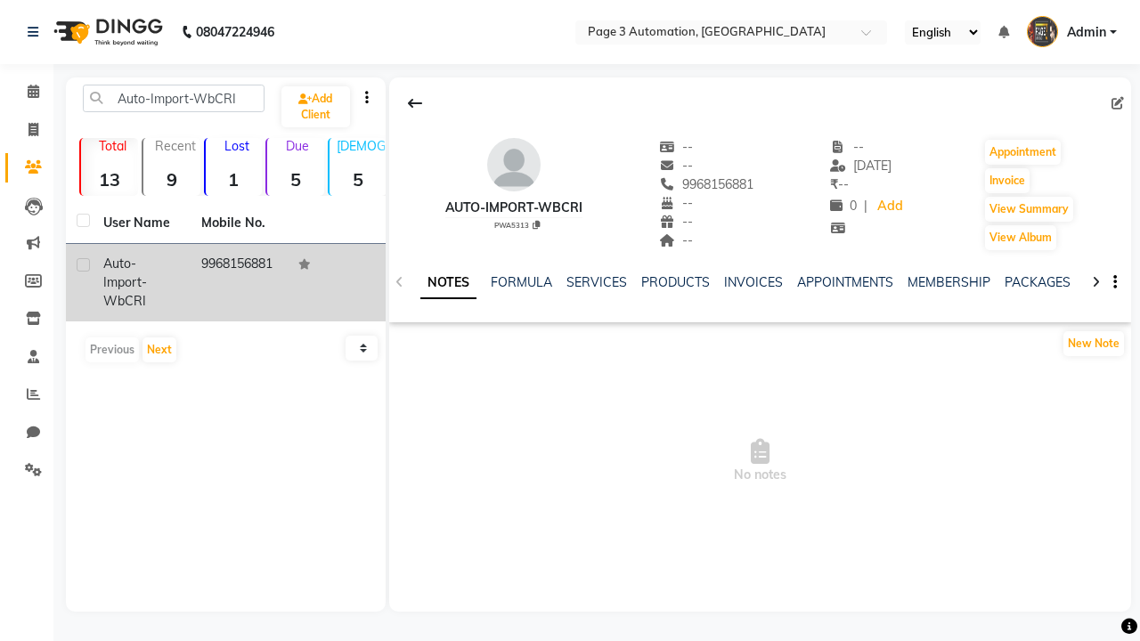
click at [83, 264] on label at bounding box center [83, 264] width 13 height 13
click at [83, 264] on input "checkbox" at bounding box center [83, 266] width 12 height 12
checkbox input "true"
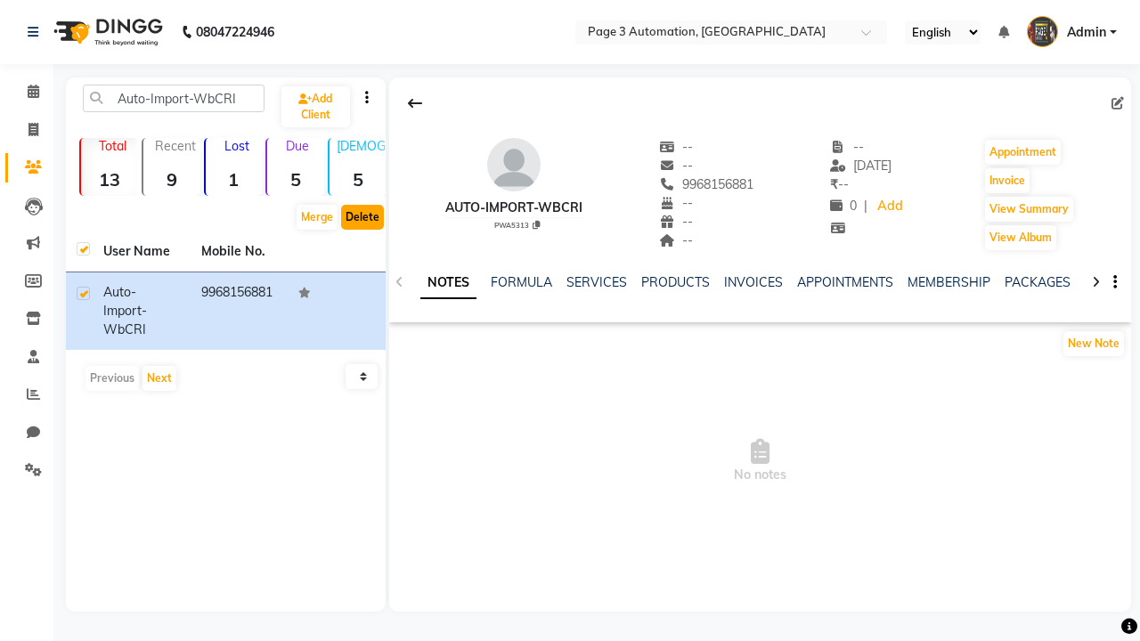
click at [361, 217] on button "Delete" at bounding box center [362, 217] width 43 height 25
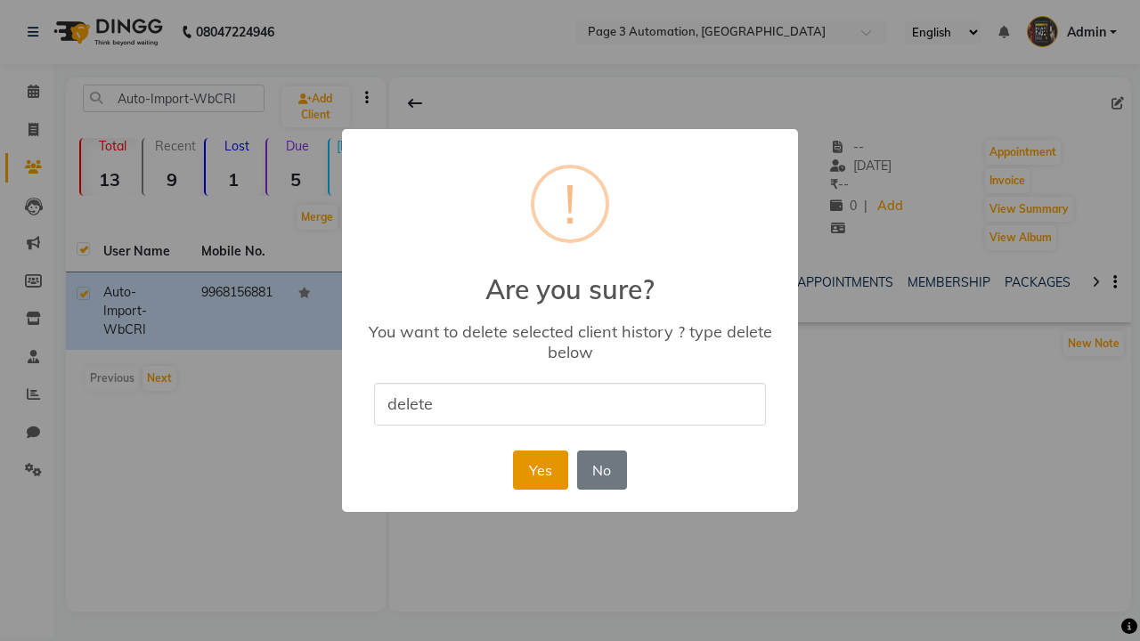
type input "delete"
click at [540, 469] on button "Yes" at bounding box center [540, 470] width 54 height 39
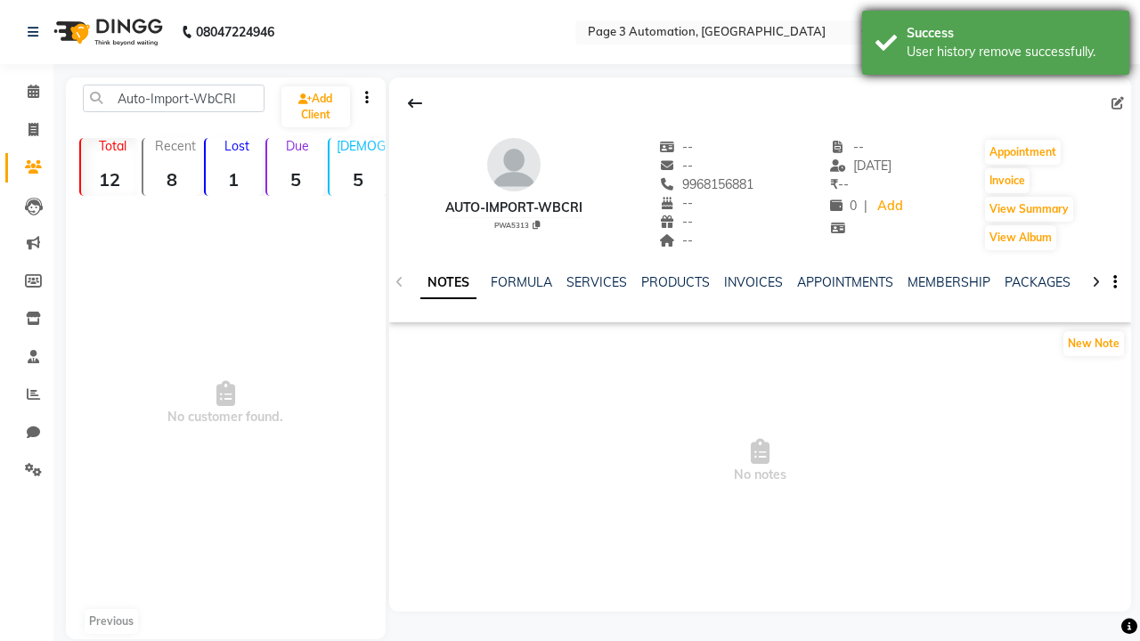
click at [995, 45] on div "User history remove successfully." at bounding box center [1010, 52] width 209 height 19
click at [1071, 32] on span "Admin" at bounding box center [1086, 32] width 39 height 19
click at [0, 0] on link "Sign out" at bounding box center [0, 0] width 0 height 0
